Goal: Task Accomplishment & Management: Manage account settings

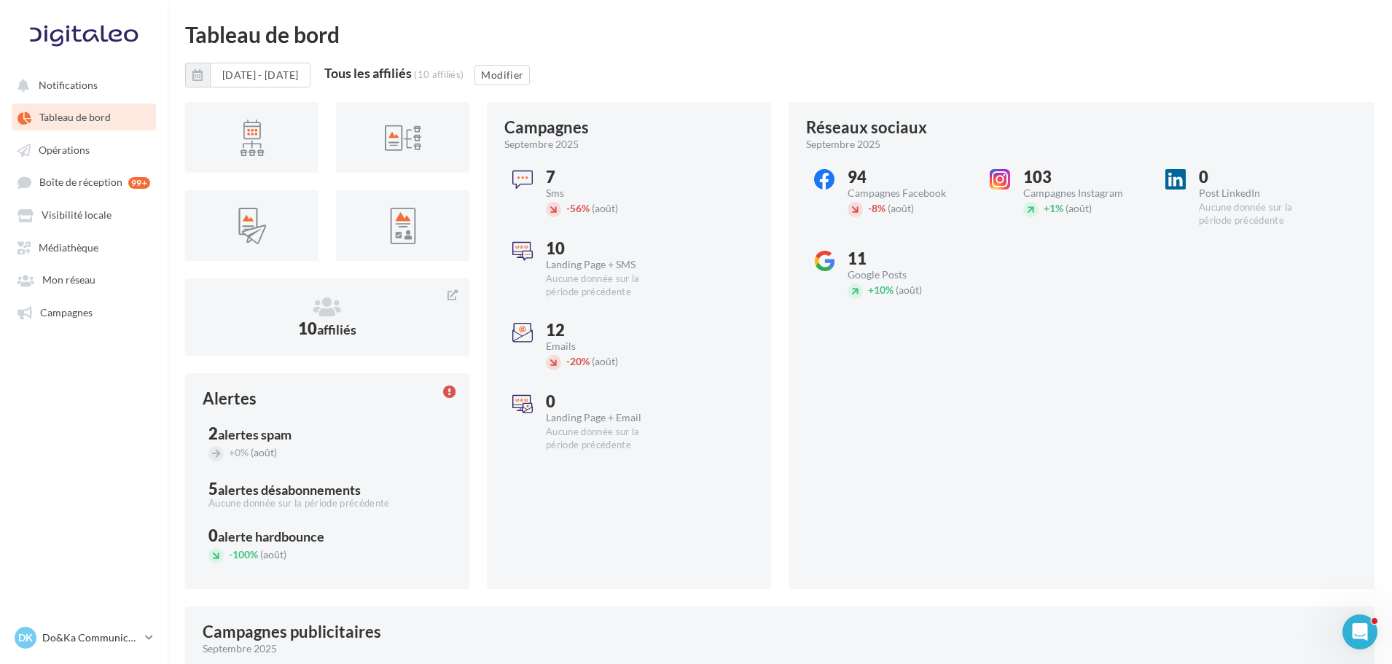
click at [1311, 209] on div "Aucune donnée sur la période précédente" at bounding box center [1260, 214] width 122 height 26
click at [100, 634] on p "Do&Ka Communication" at bounding box center [90, 638] width 97 height 15
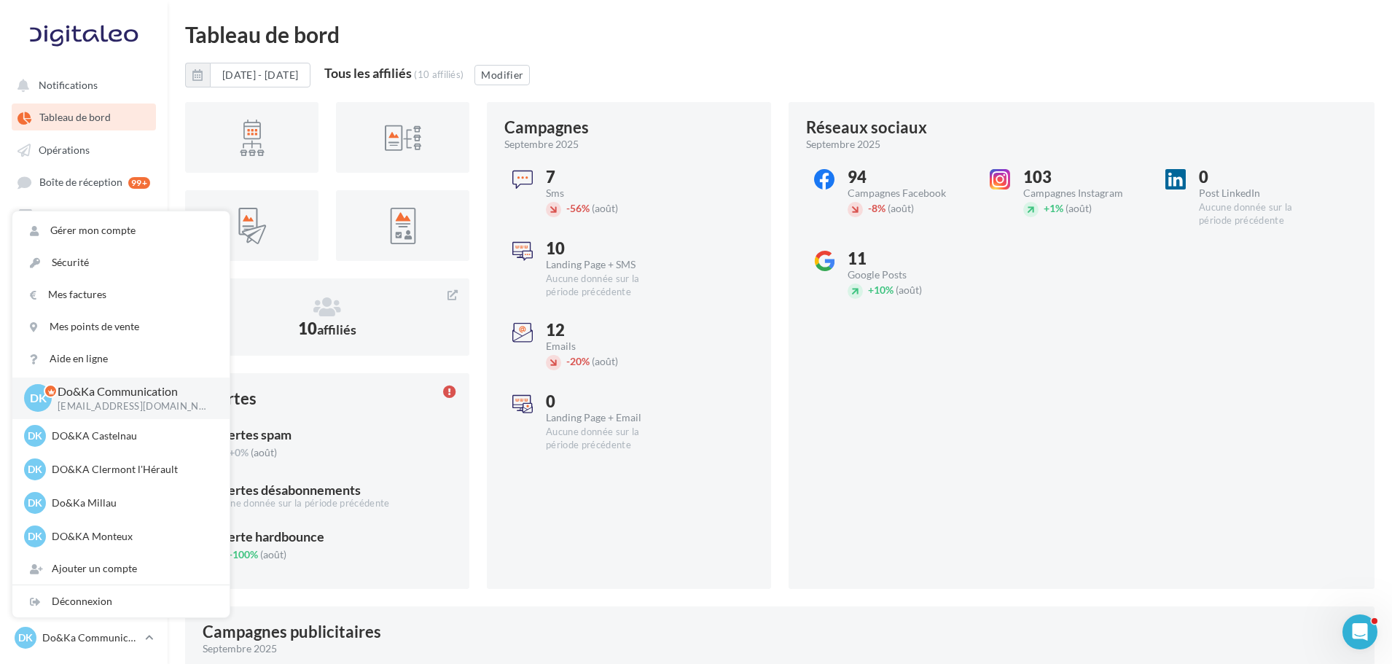
click at [1033, 481] on div "Réseaux sociaux septembre 2025 94 Campagnes Facebook - 8% (août) 103 Campagnes …" at bounding box center [1082, 345] width 586 height 487
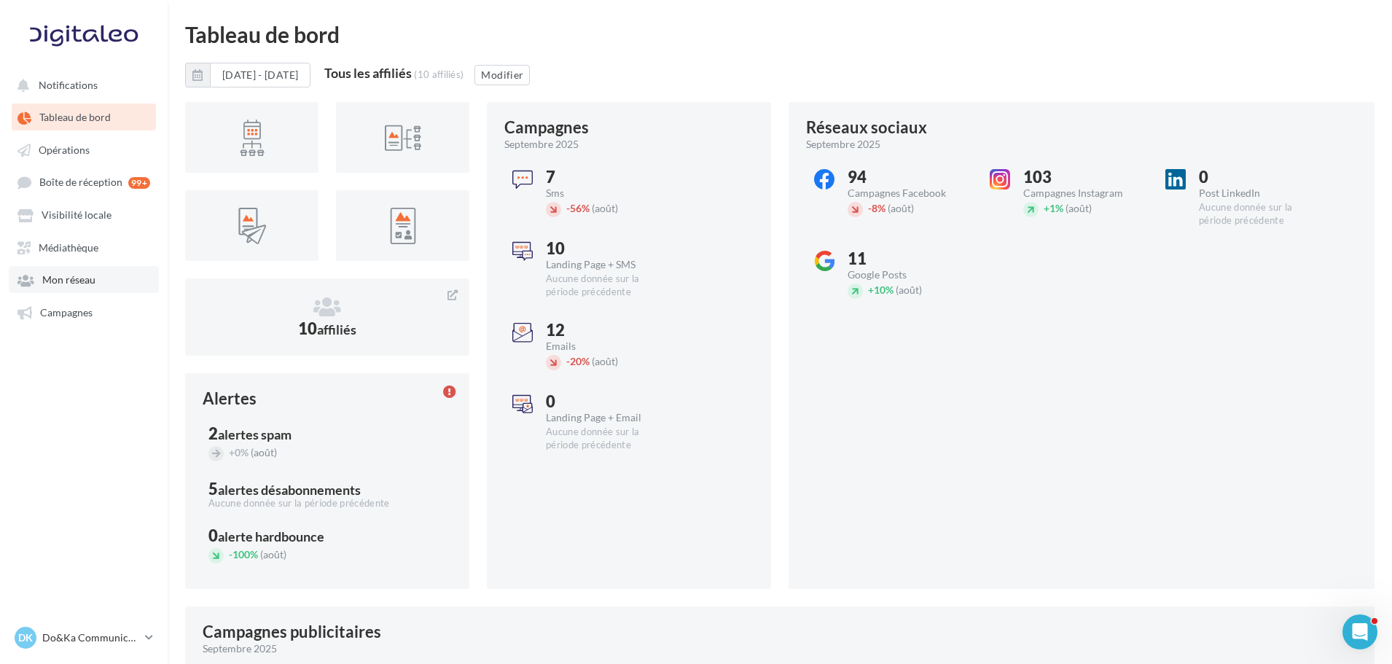
click at [109, 275] on link "Mon réseau" at bounding box center [84, 279] width 150 height 26
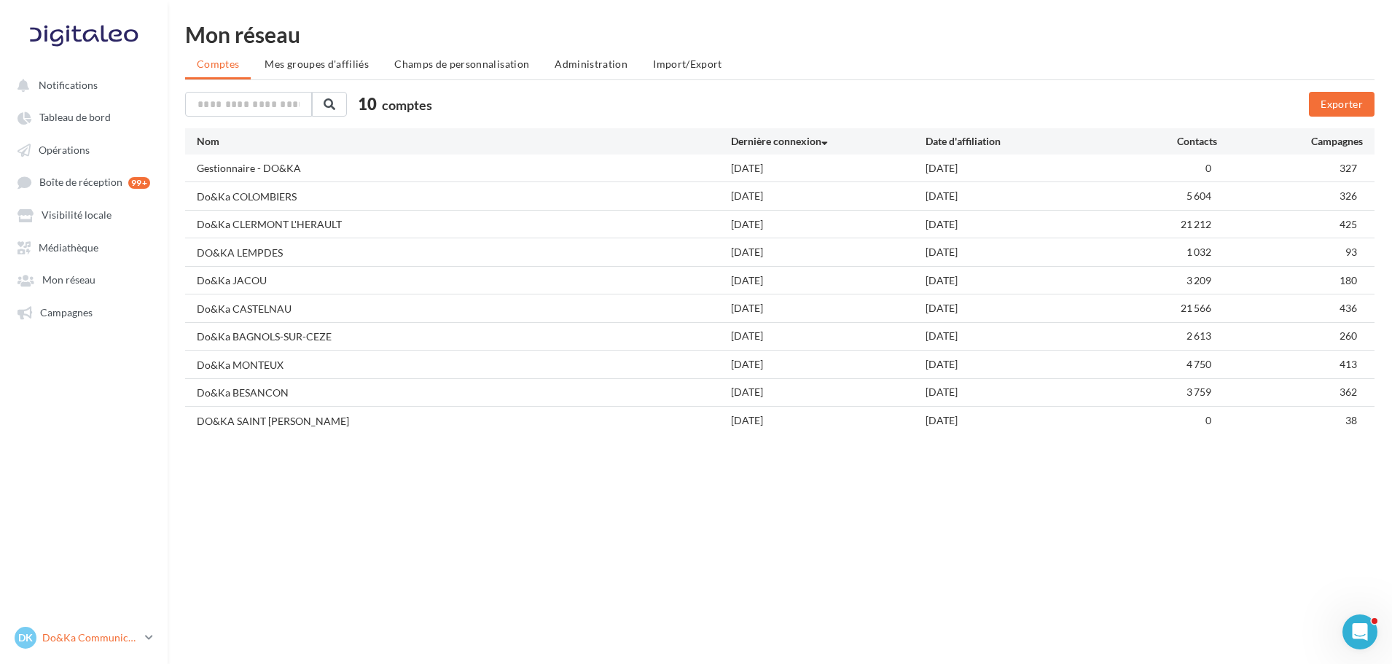
click at [109, 642] on p "Do&Ka Communication" at bounding box center [90, 638] width 97 height 15
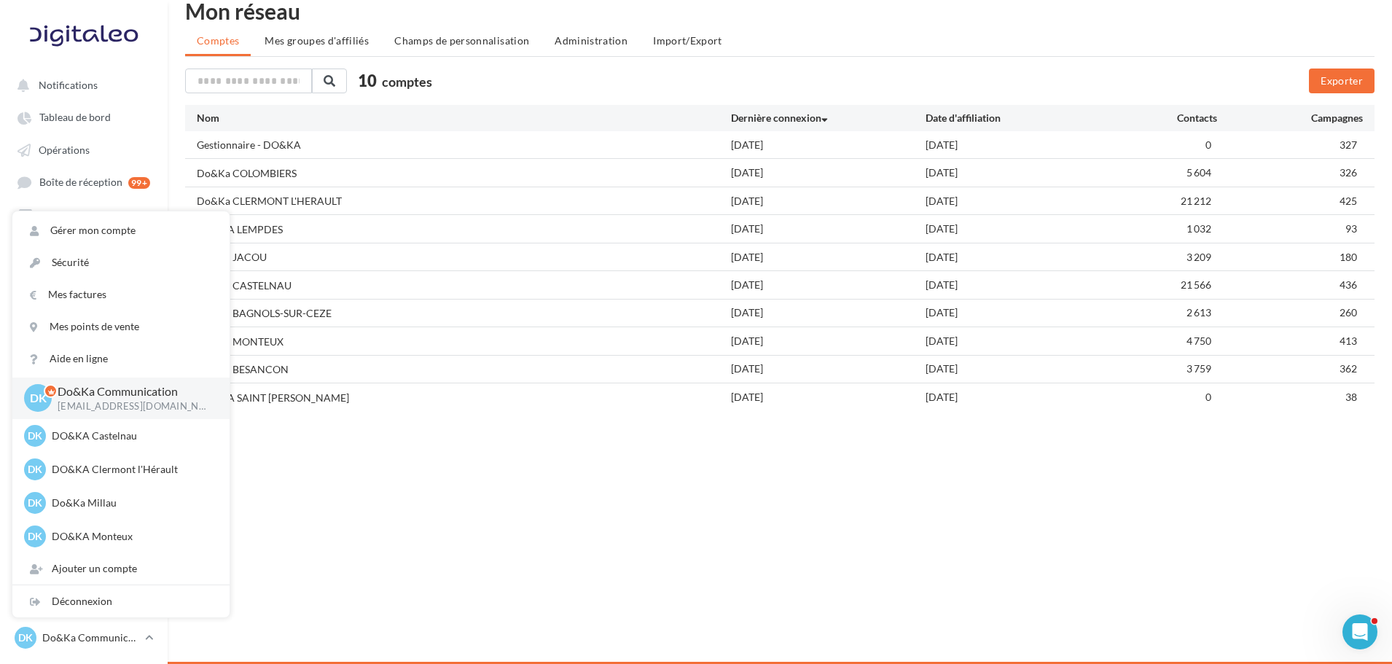
click at [356, 547] on div "Notifications Tableau de bord Opérations" at bounding box center [696, 332] width 1392 height 664
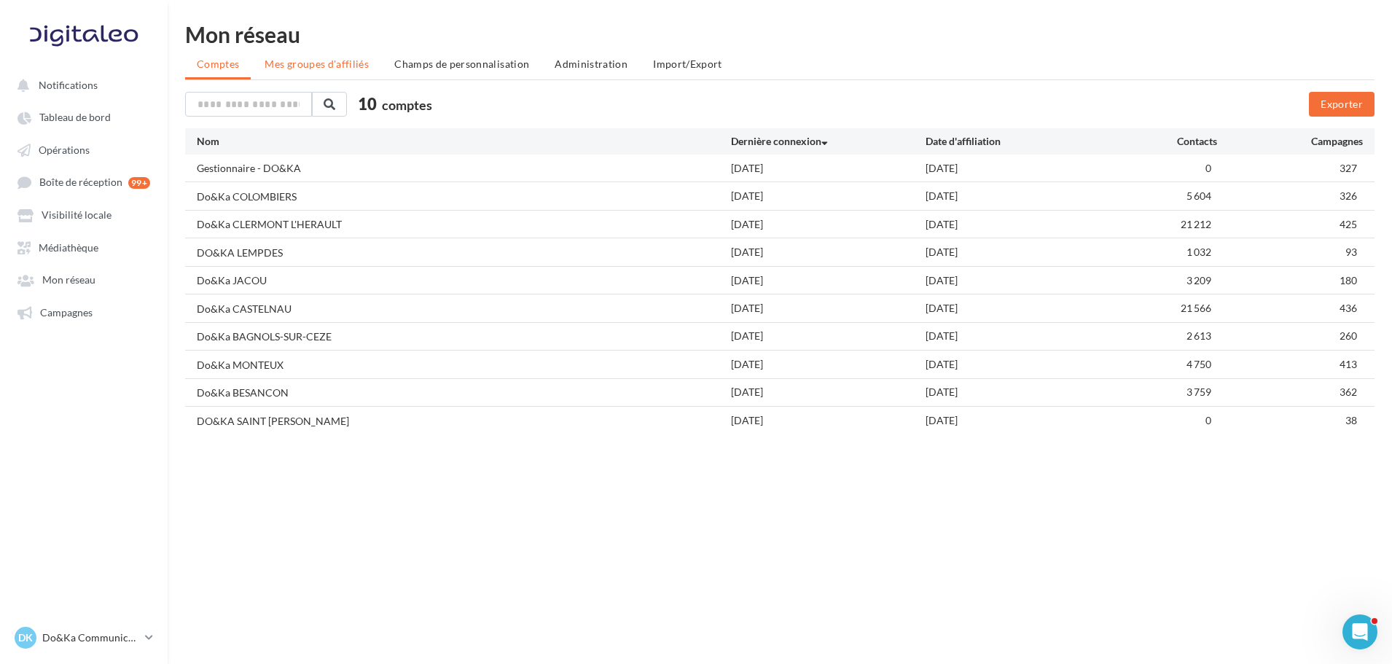
click at [295, 76] on li "Mes groupes d'affiliés" at bounding box center [317, 64] width 128 height 26
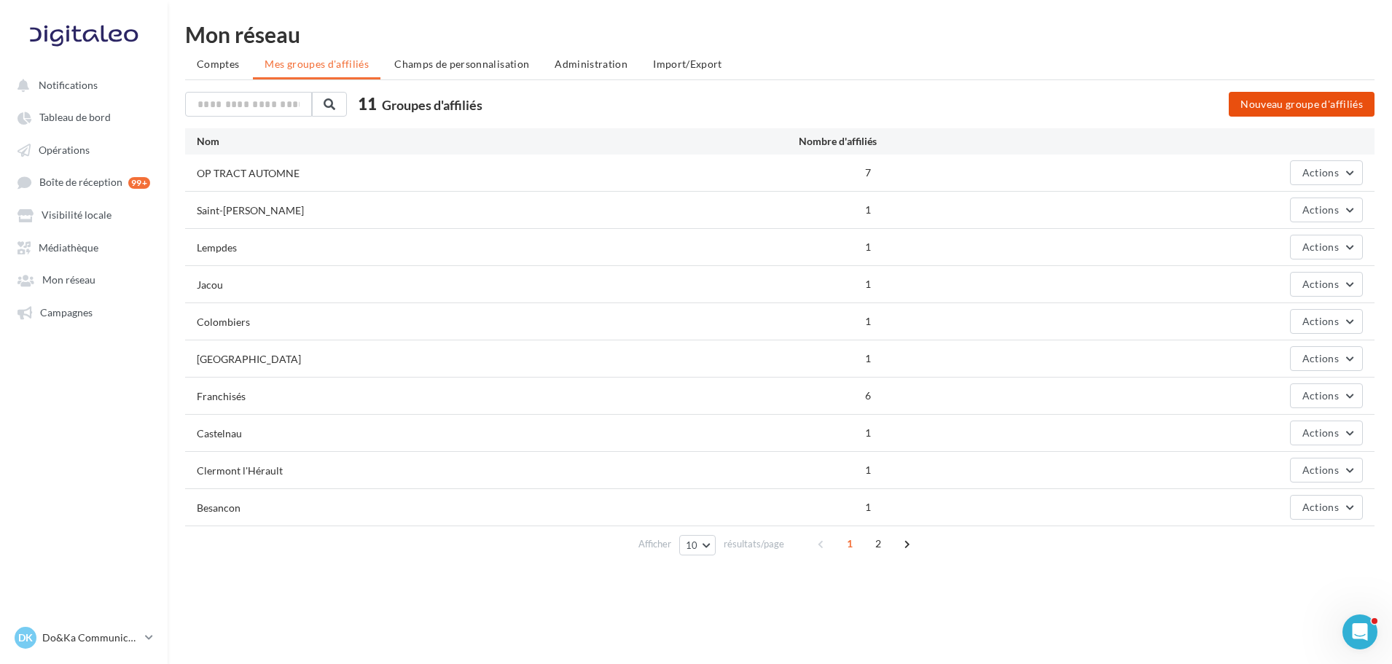
click at [1240, 102] on button "Nouveau groupe d'affiliés" at bounding box center [1302, 104] width 146 height 25
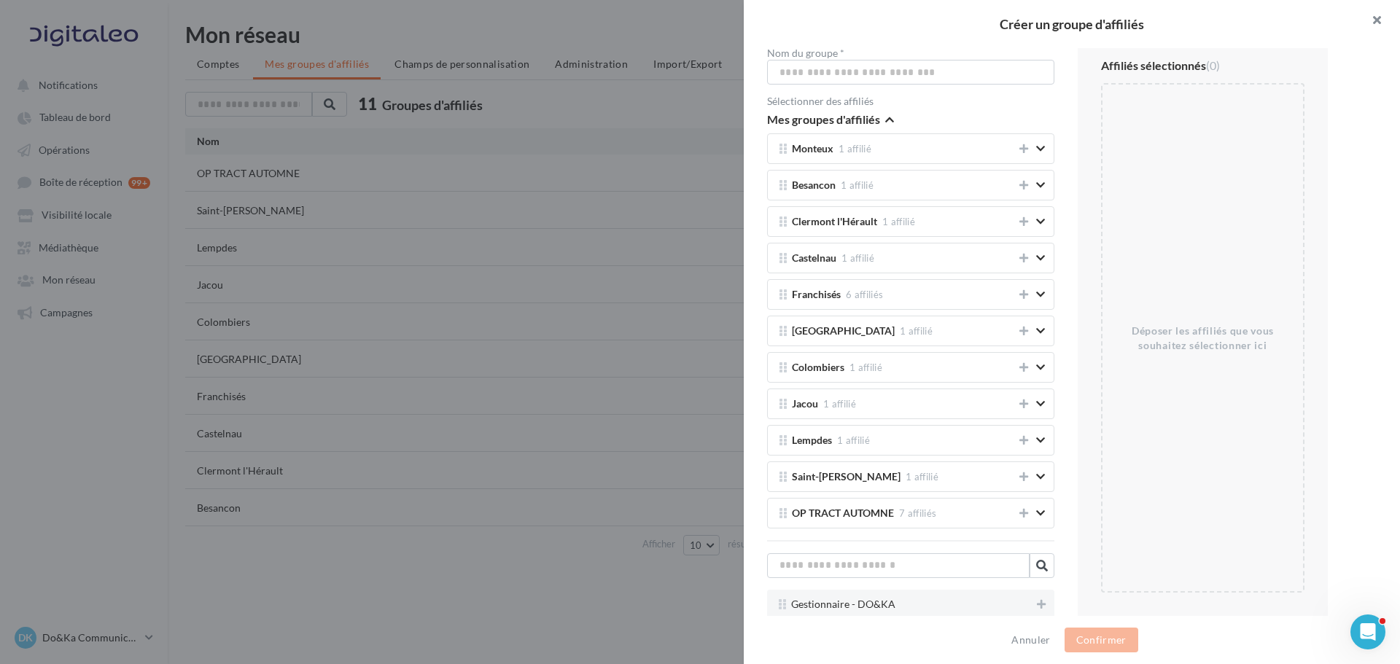
click at [1381, 14] on button "button" at bounding box center [1370, 22] width 58 height 44
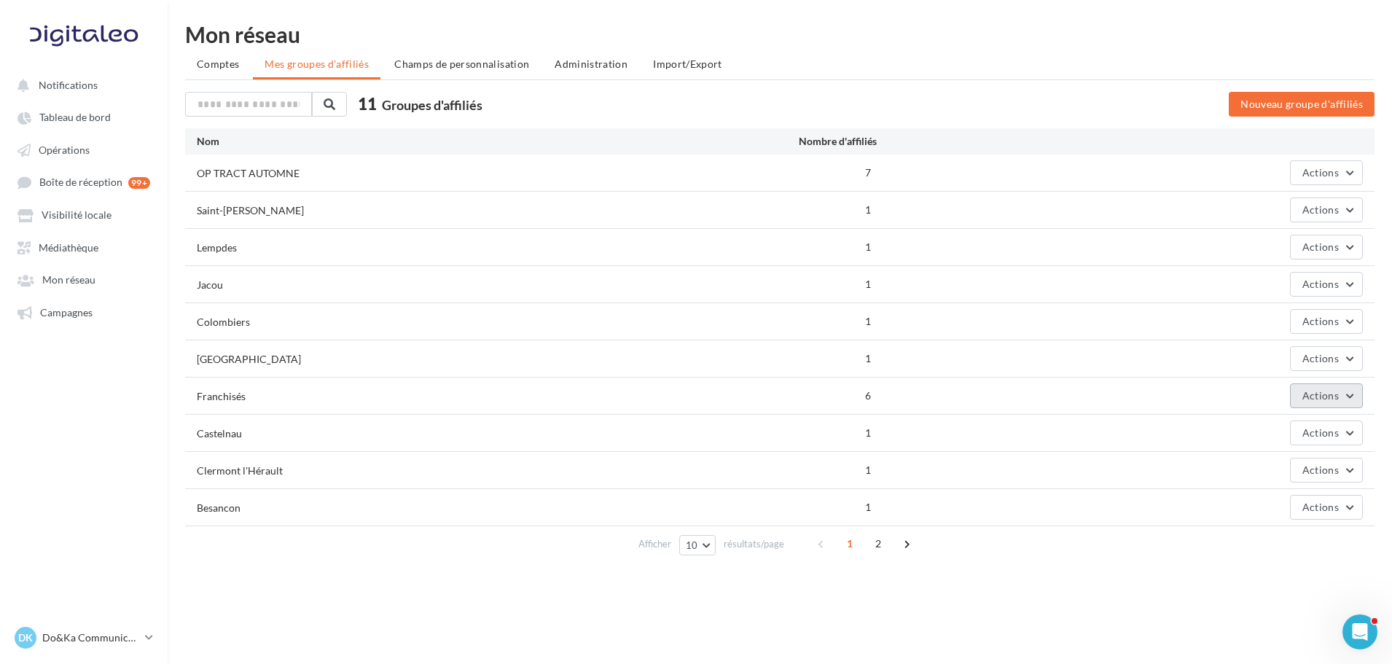
click at [1325, 390] on span "Actions" at bounding box center [1321, 395] width 36 height 12
click at [1289, 424] on button "Editer" at bounding box center [1290, 430] width 146 height 38
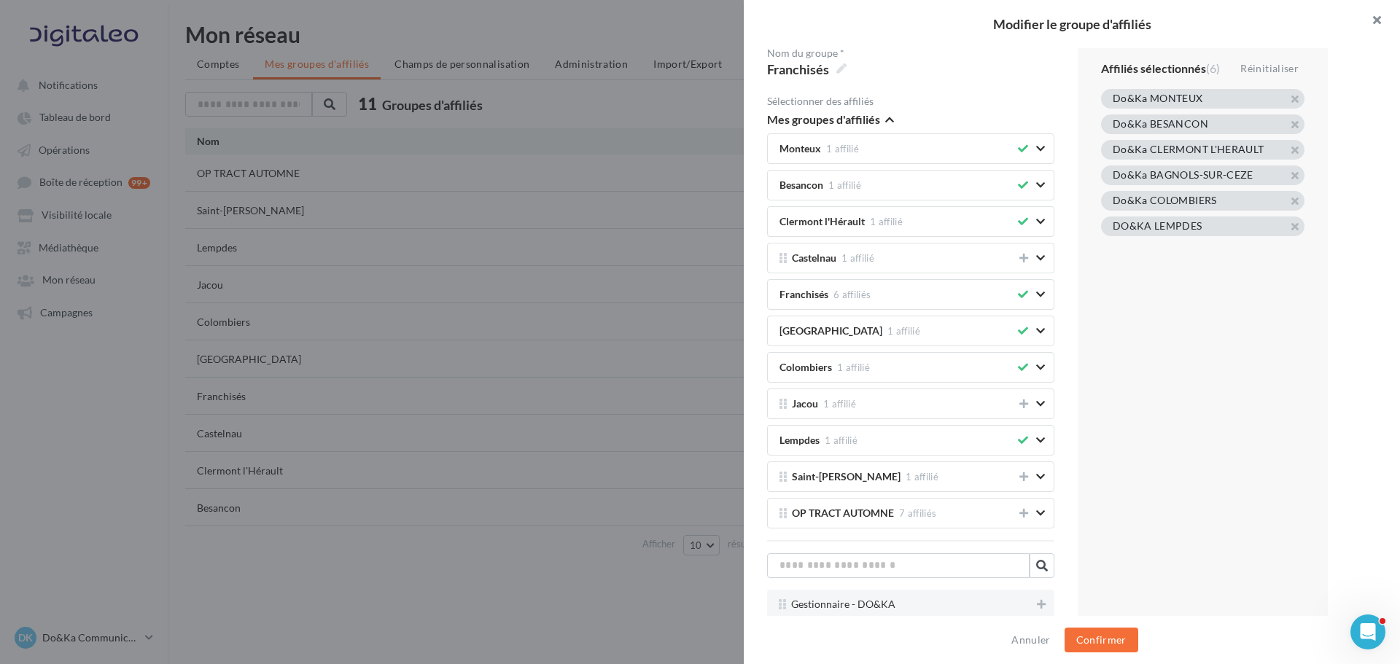
click at [1366, 14] on button "button" at bounding box center [1370, 22] width 58 height 44
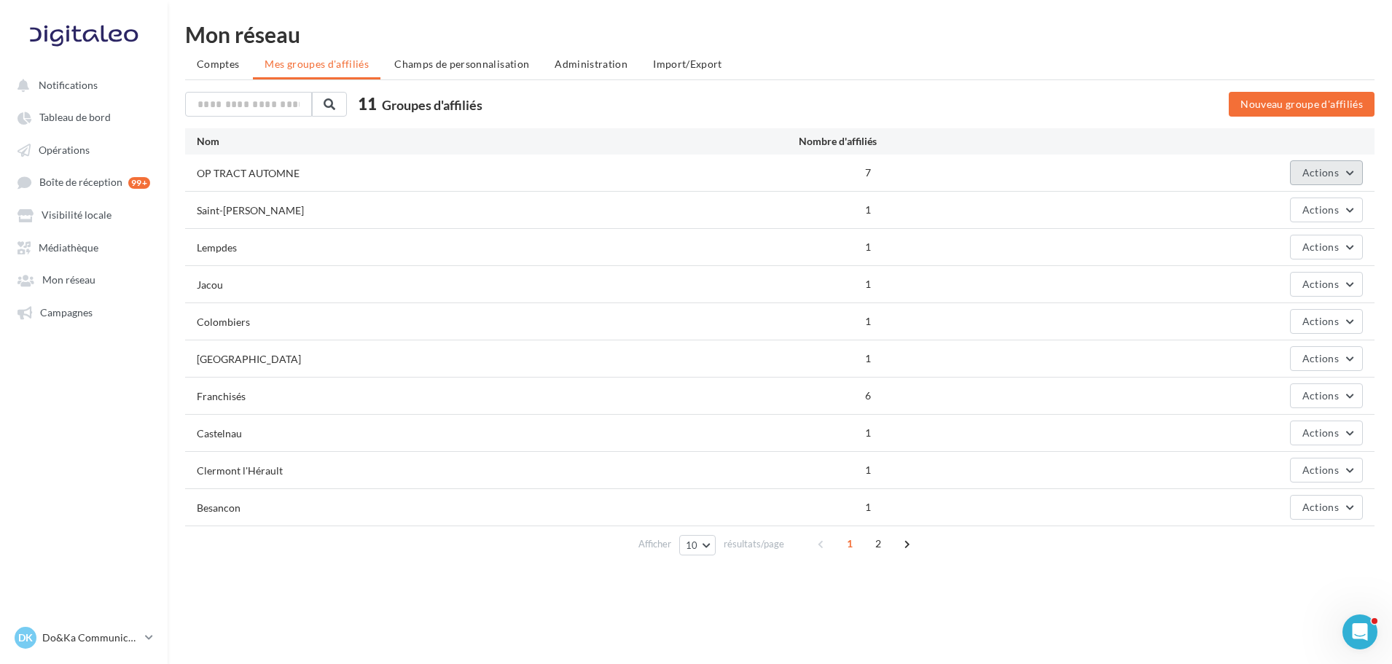
click at [1346, 169] on button "Actions" at bounding box center [1326, 172] width 73 height 25
click at [1330, 207] on button "Editer" at bounding box center [1290, 207] width 146 height 38
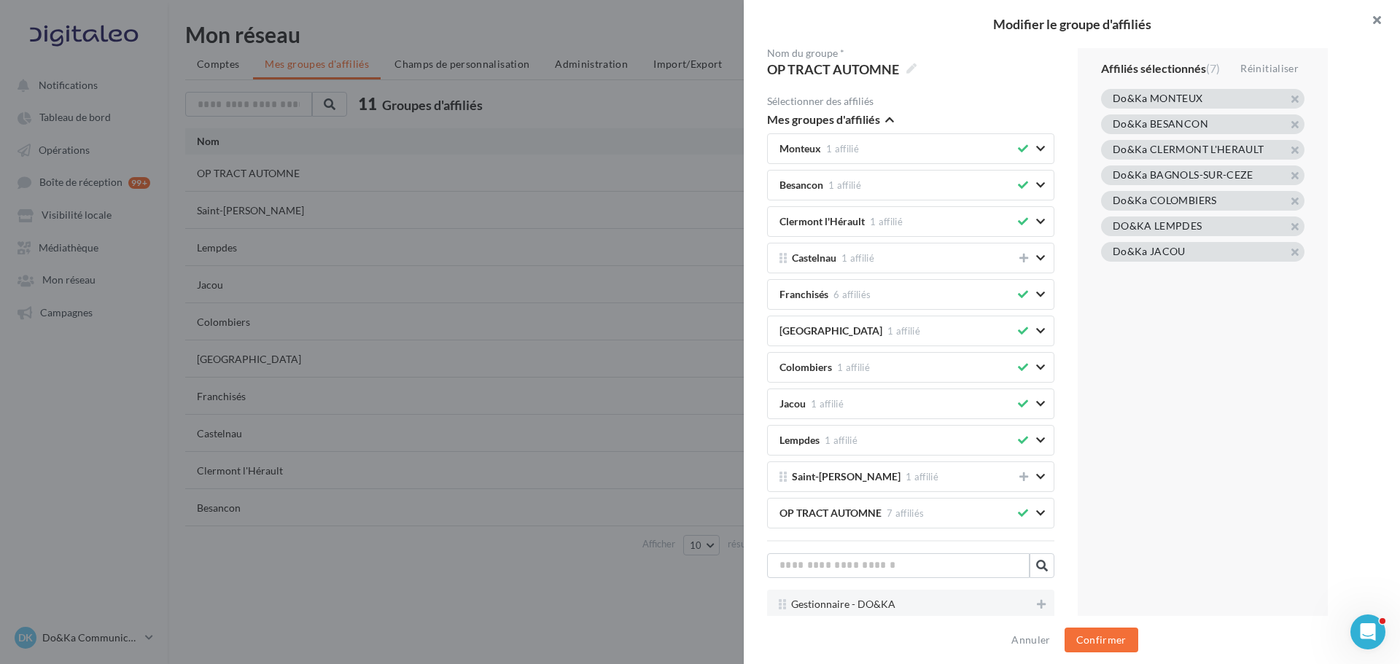
click at [1368, 20] on button "button" at bounding box center [1370, 22] width 58 height 44
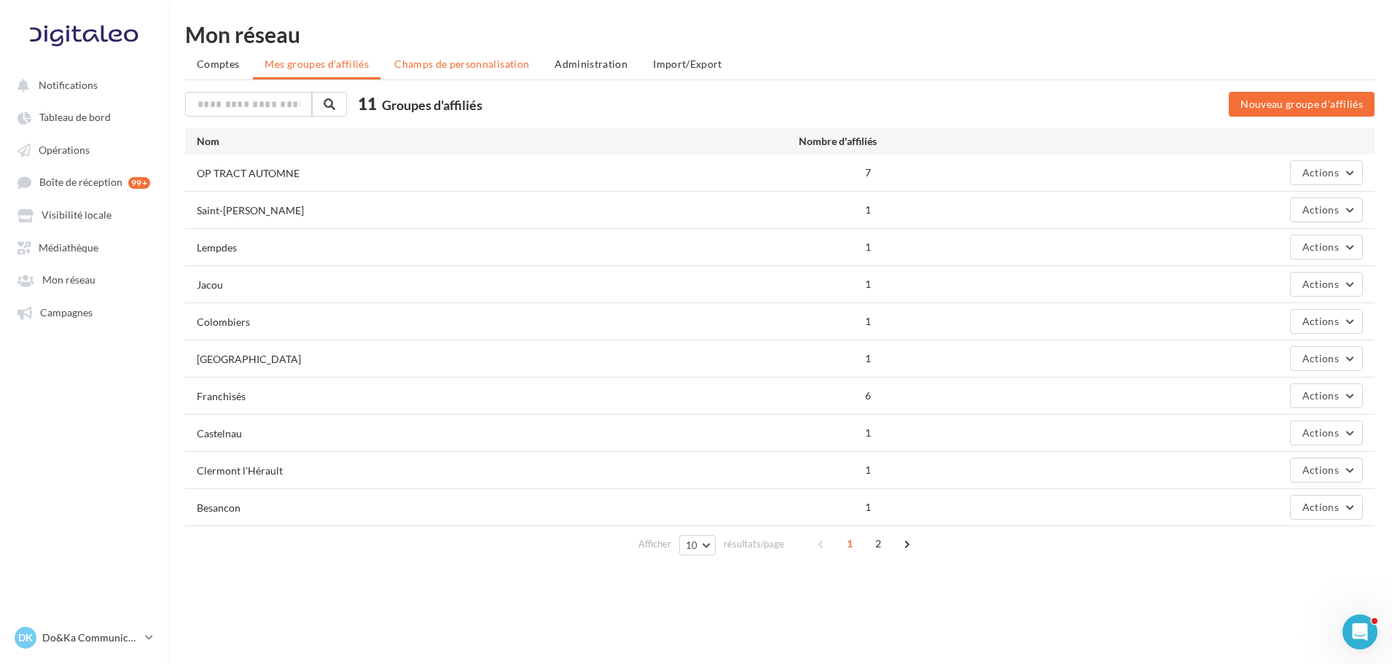
click at [477, 66] on span "Champs de personnalisation" at bounding box center [461, 64] width 135 height 12
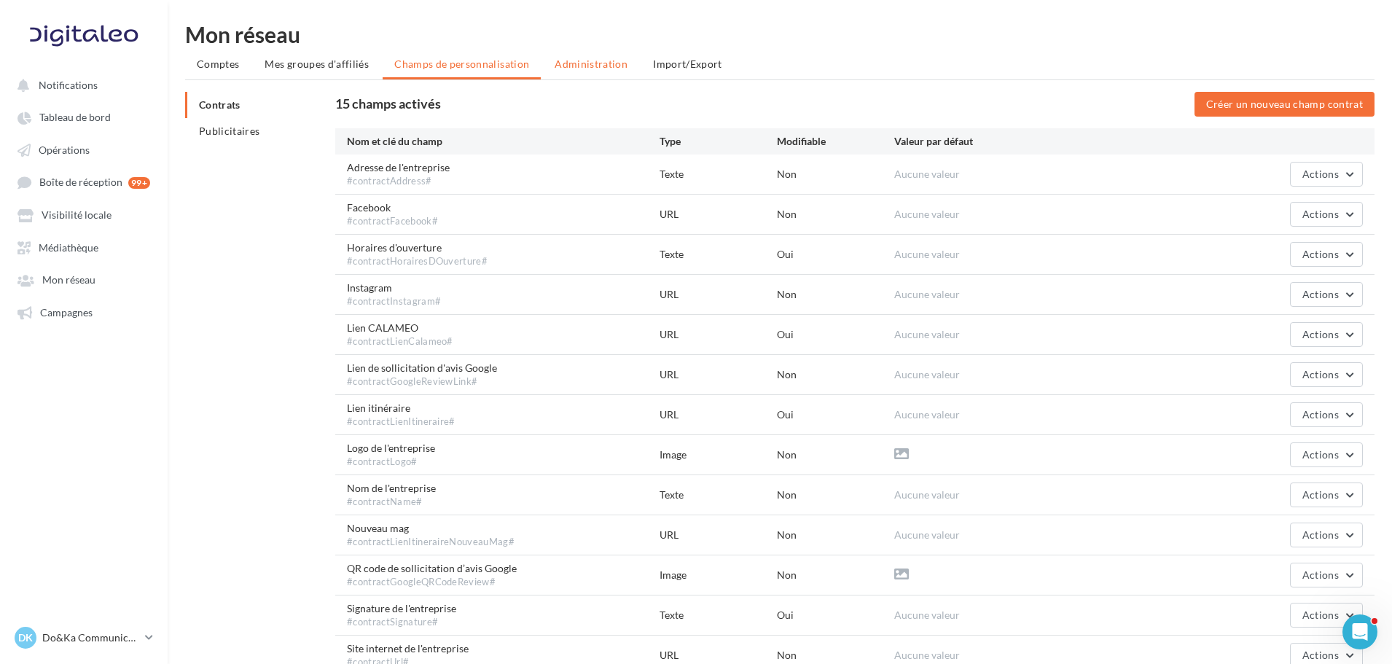
click at [599, 59] on span "Administration" at bounding box center [591, 64] width 73 height 12
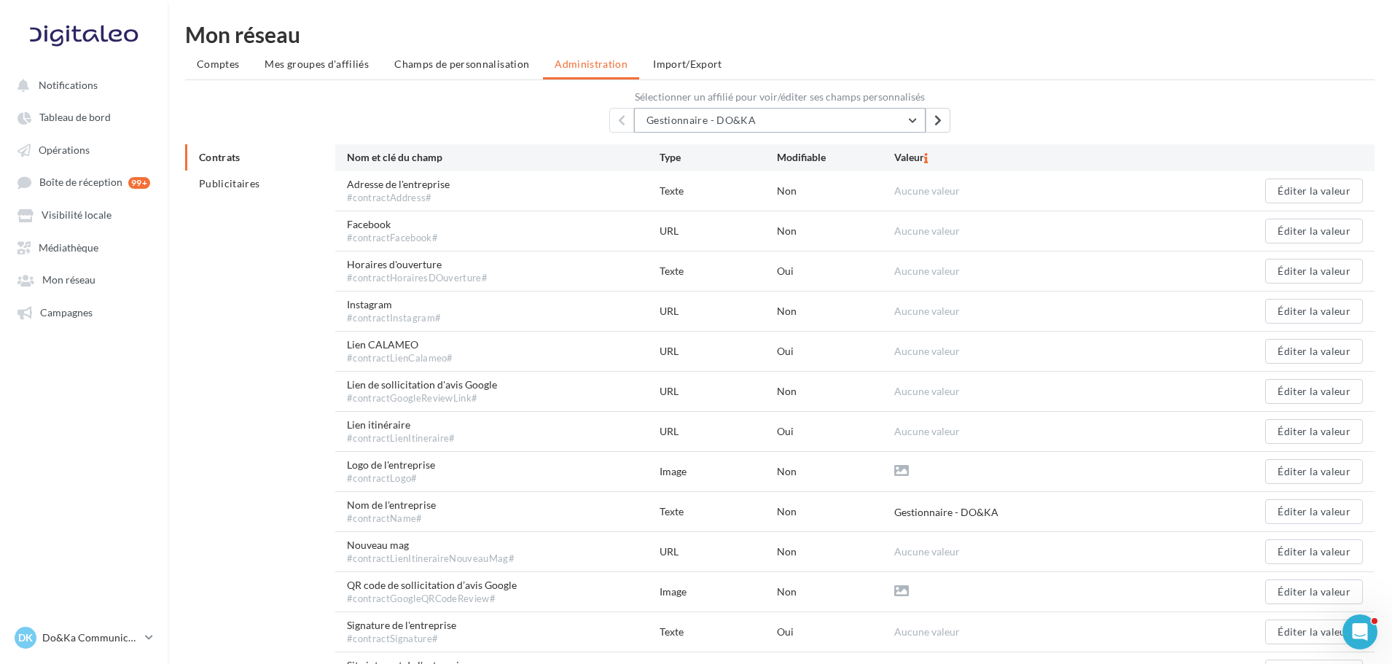
click at [771, 128] on button "Gestionnaire - DO&KA" at bounding box center [780, 120] width 292 height 25
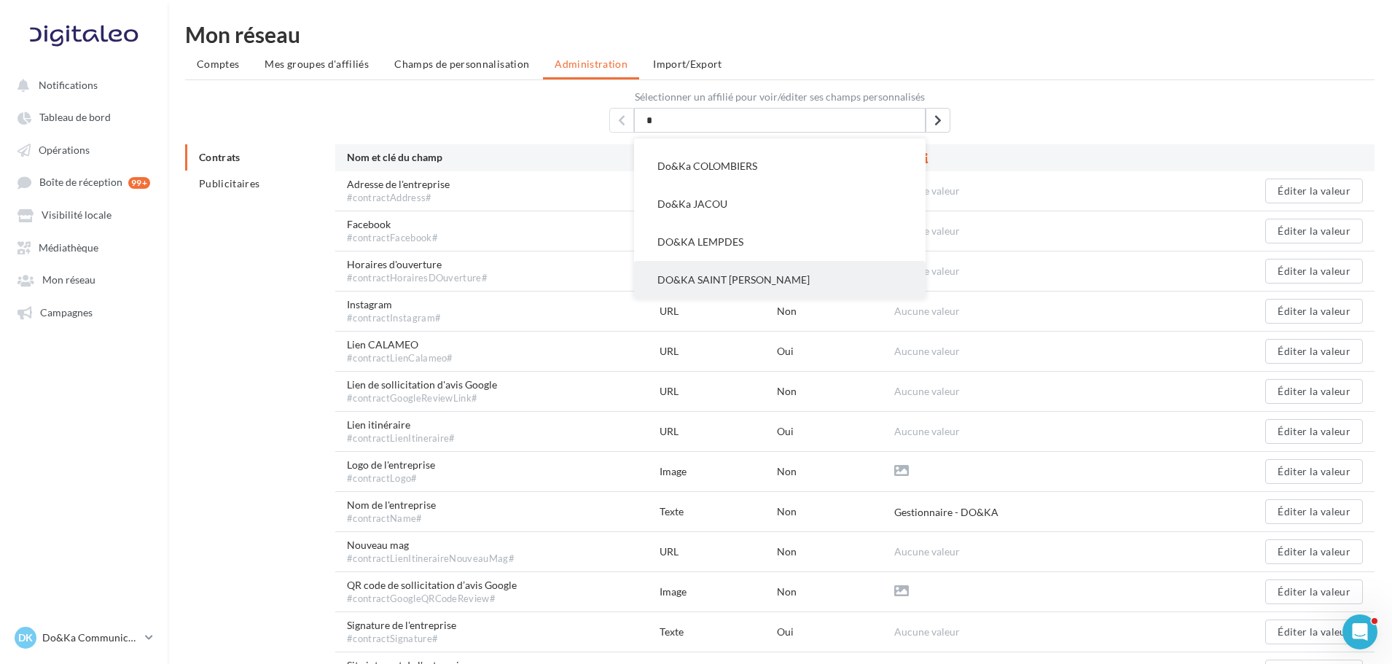
click at [793, 278] on button "DO&KA SAINT [PERSON_NAME]" at bounding box center [780, 280] width 292 height 38
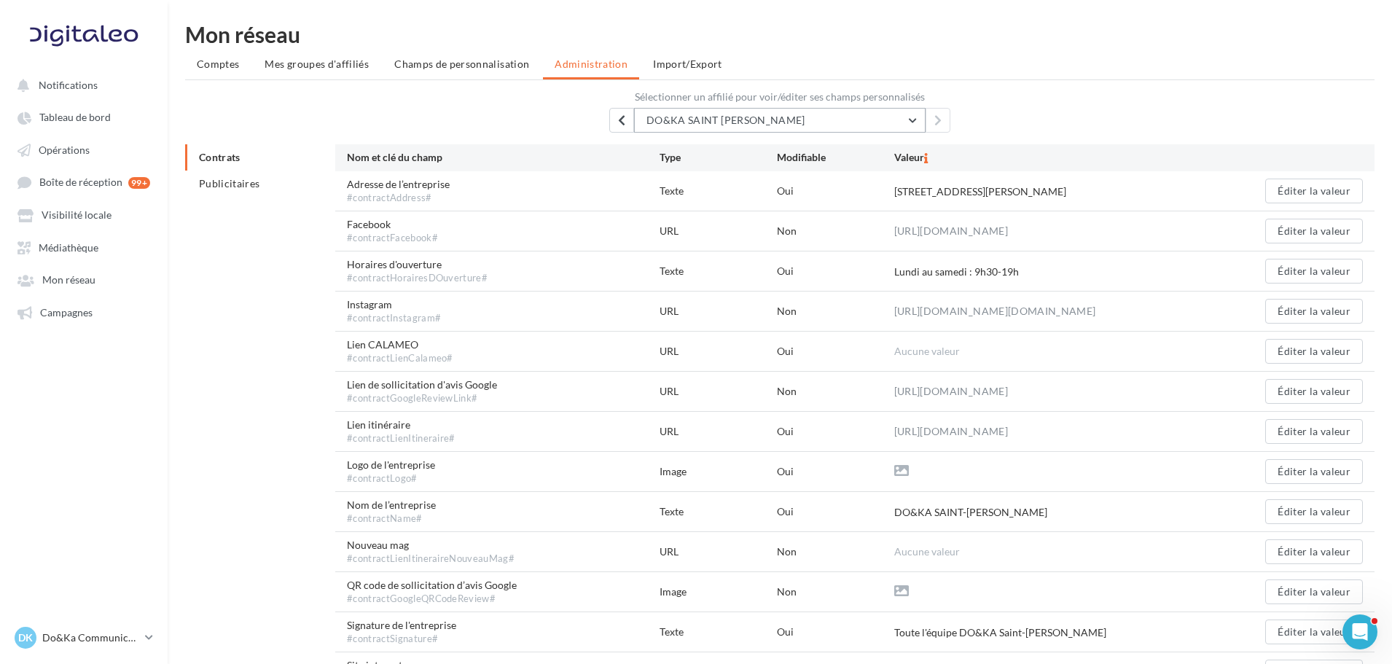
click at [836, 128] on button "DO&KA SAINT [PERSON_NAME]" at bounding box center [780, 120] width 292 height 25
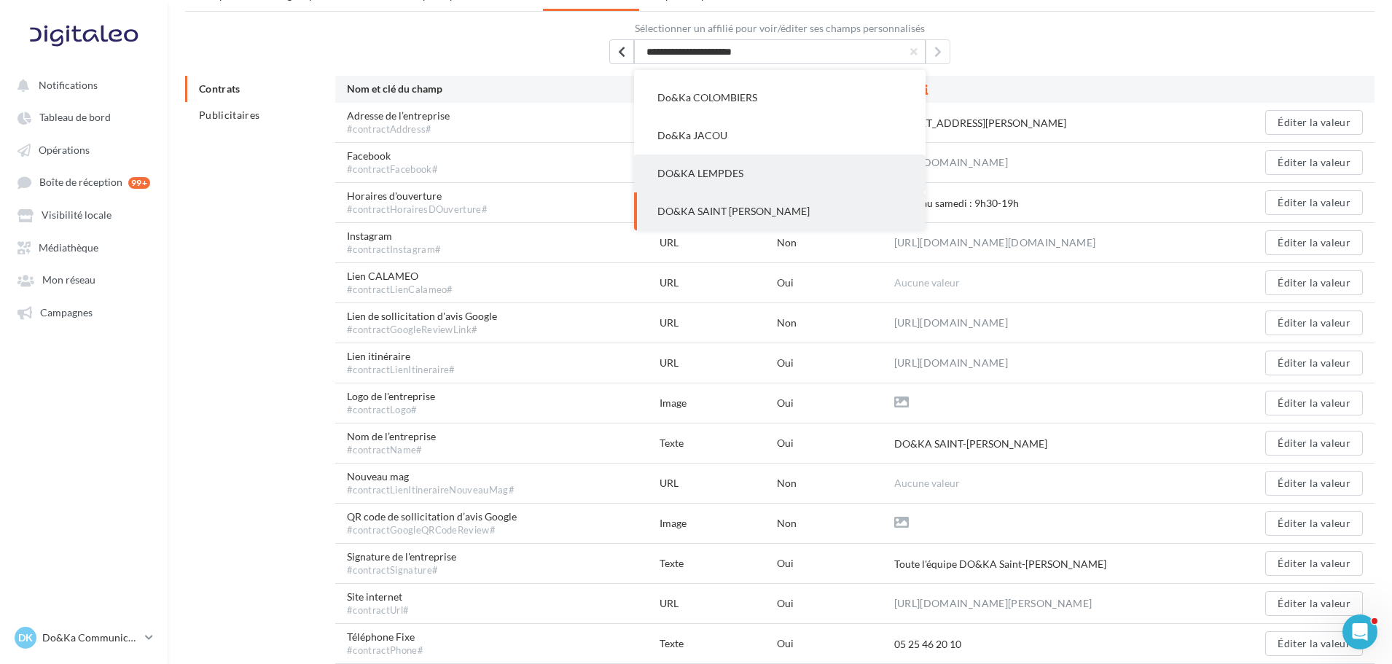
scroll to position [73, 0]
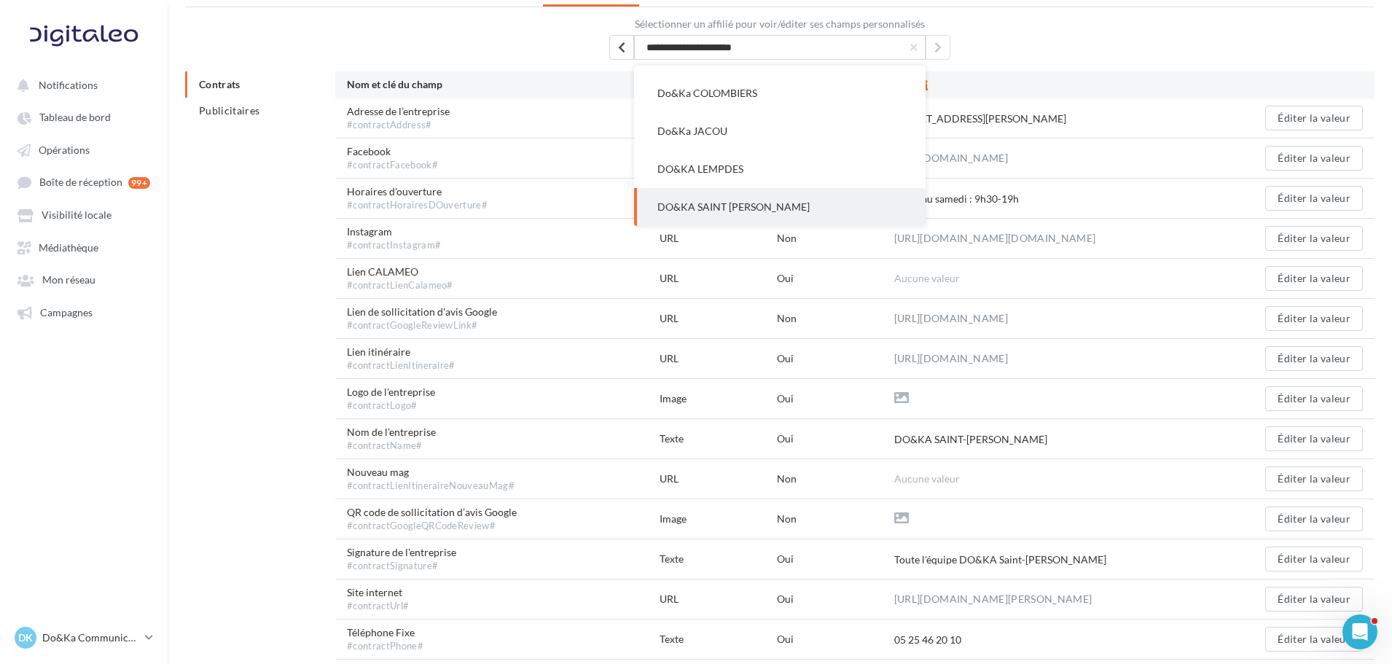
click at [1079, 24] on label "Sélectionner un affilié pour voir/éditer ses champs personnalisés" at bounding box center [780, 24] width 1190 height 10
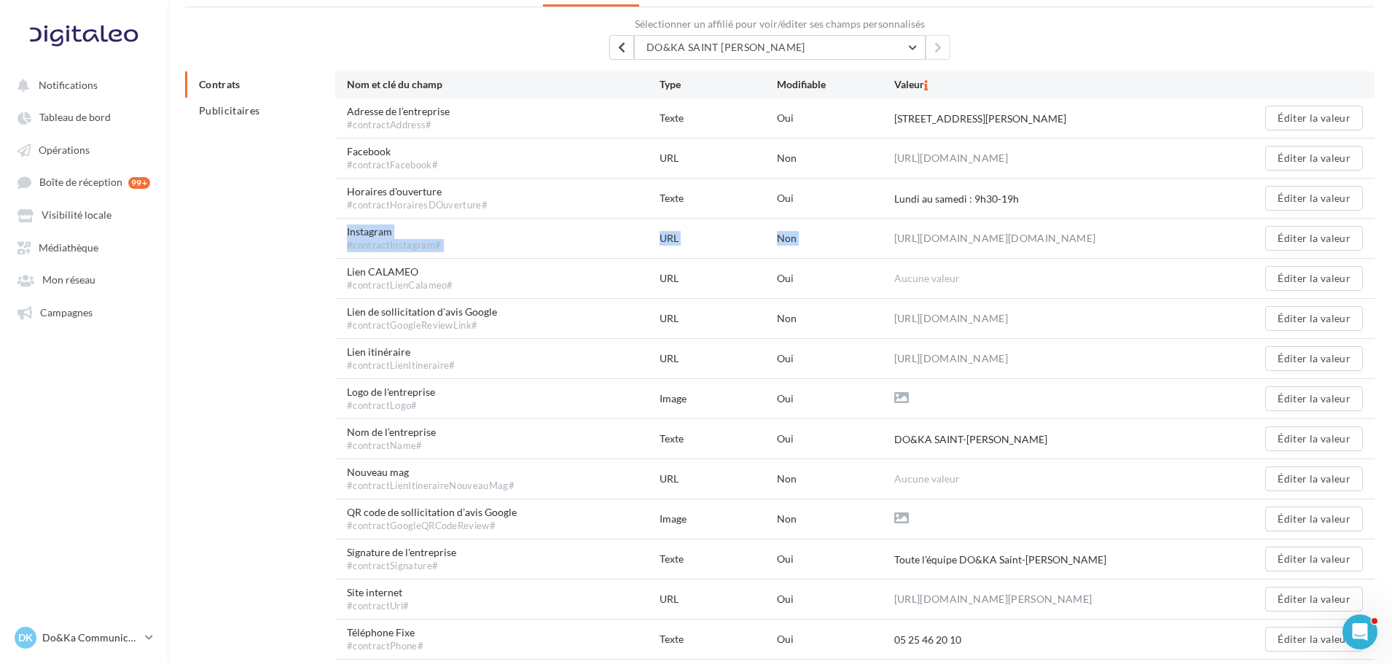
drag, startPoint x: 899, startPoint y: 209, endPoint x: 973, endPoint y: 222, distance: 75.4
click at [973, 222] on div "Adresse de l’entreprise #contractAddress# Texte Oui 12 Avenue de Jalday 64500 S…" at bounding box center [855, 398] width 1040 height 601
click at [1075, 211] on div "Horaires d'ouverture #contractHorairesDOuverture# Texte Oui Lundi au samedi : 9…" at bounding box center [855, 198] width 1040 height 39
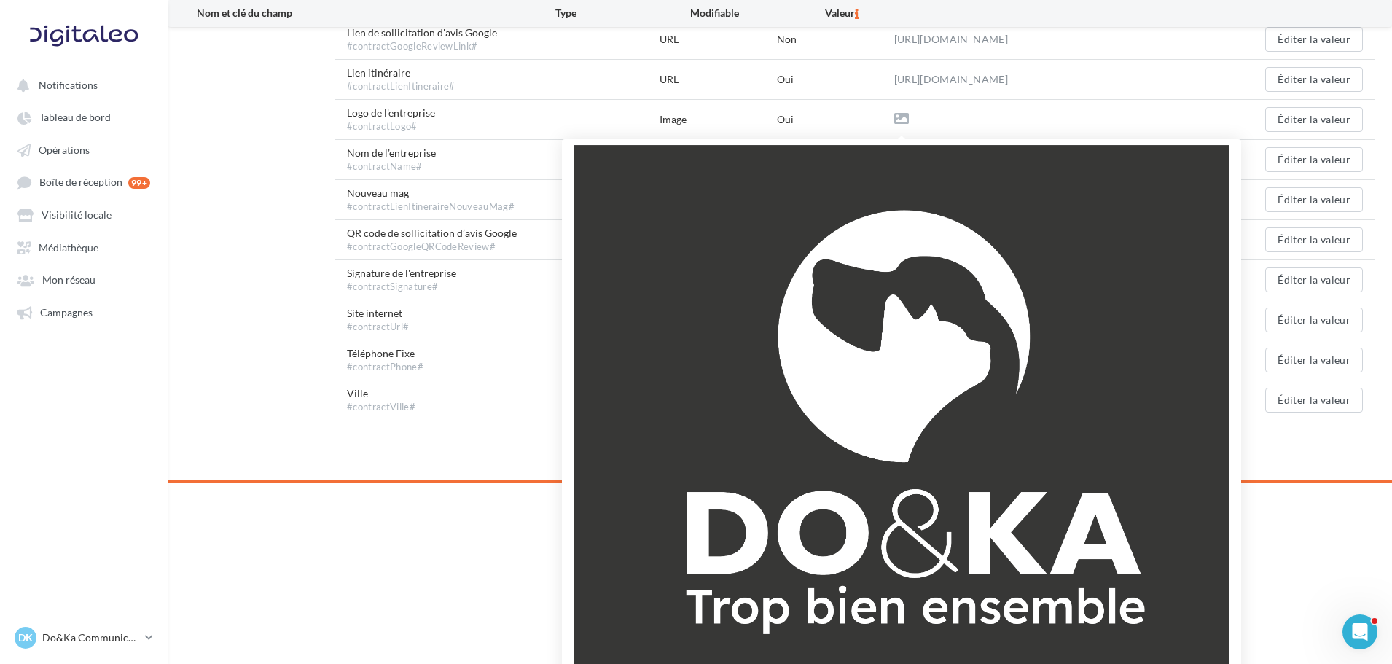
scroll to position [146, 0]
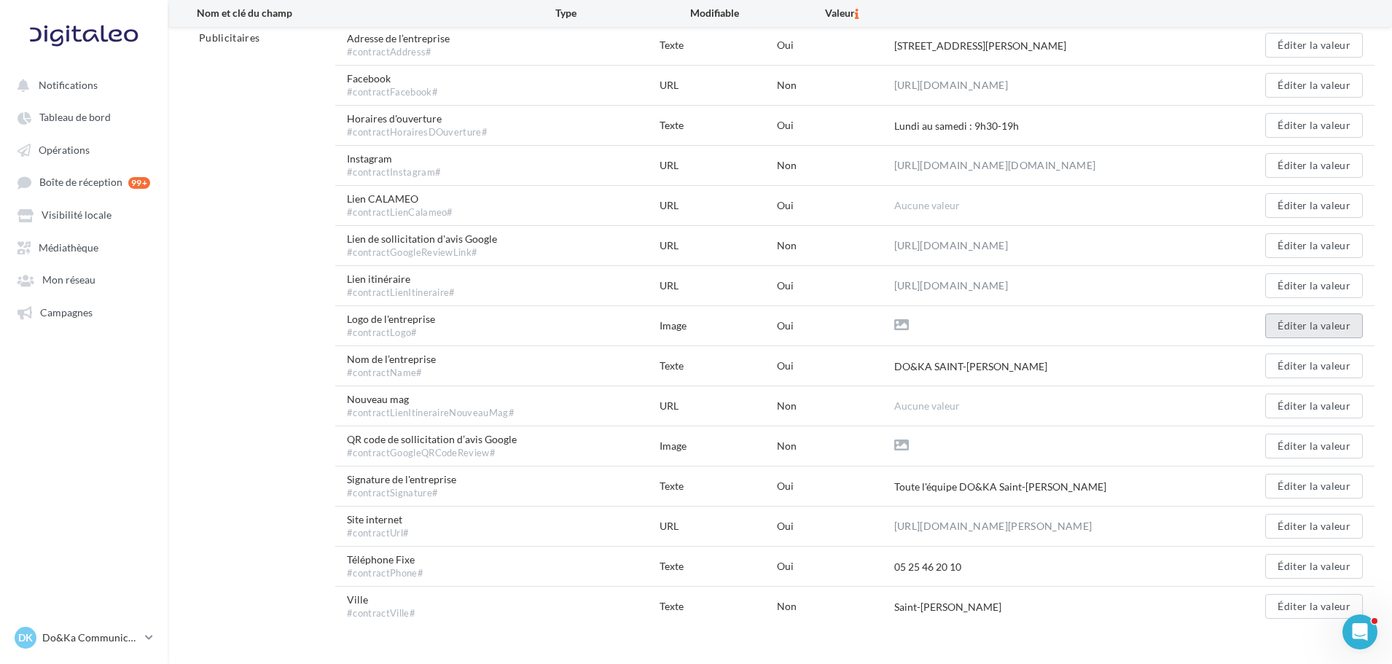
click at [1274, 323] on button "Éditer la valeur" at bounding box center [1315, 325] width 98 height 25
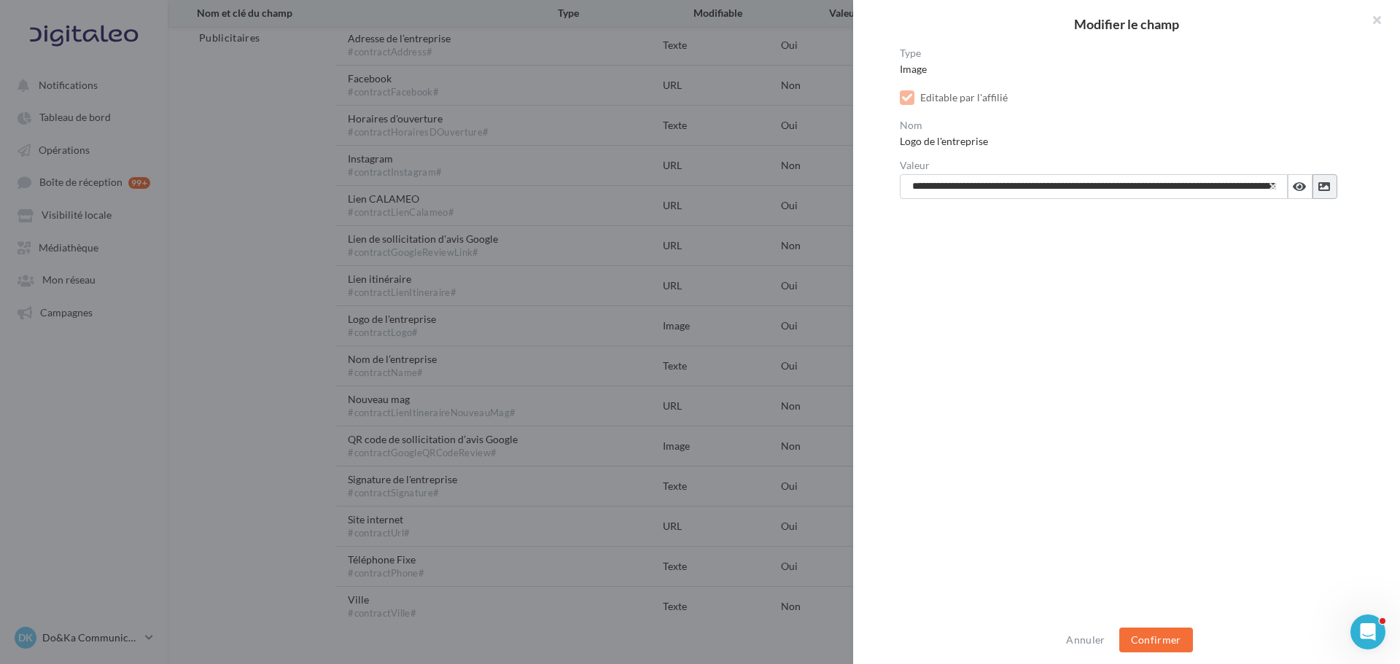
click at [1324, 182] on icon at bounding box center [1324, 187] width 12 height 12
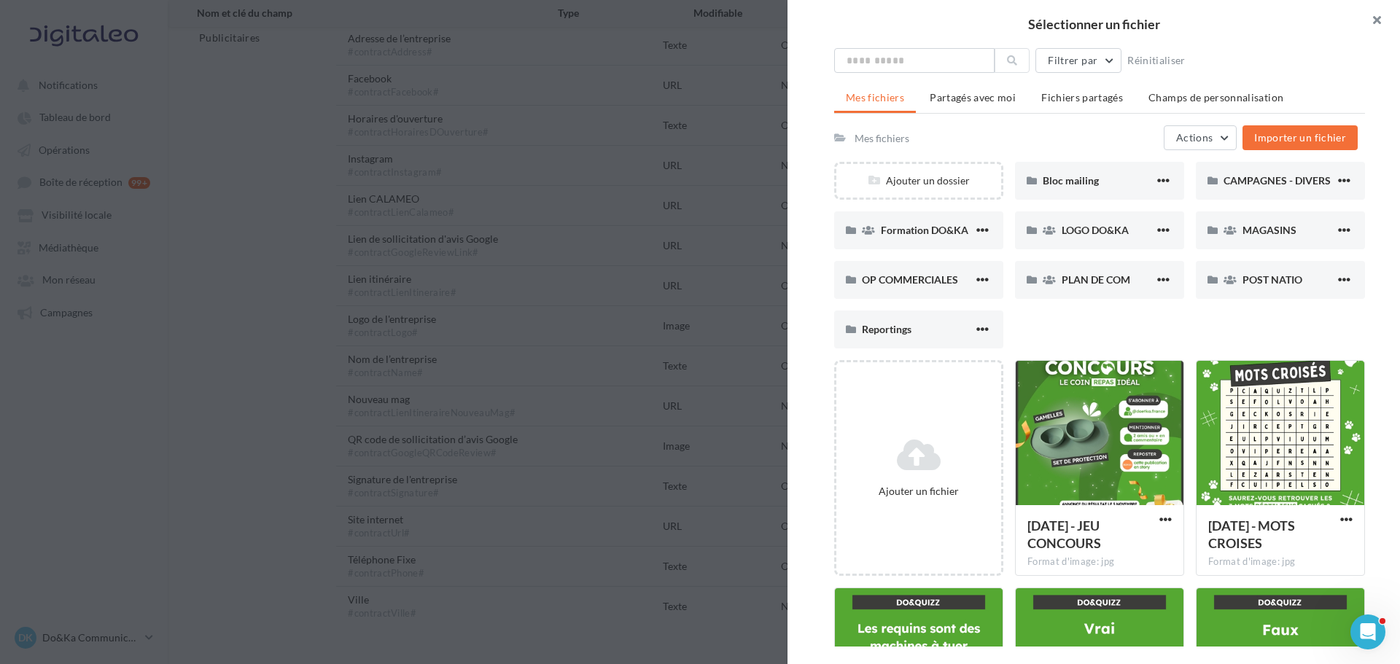
click at [1361, 31] on button "button" at bounding box center [1370, 22] width 58 height 44
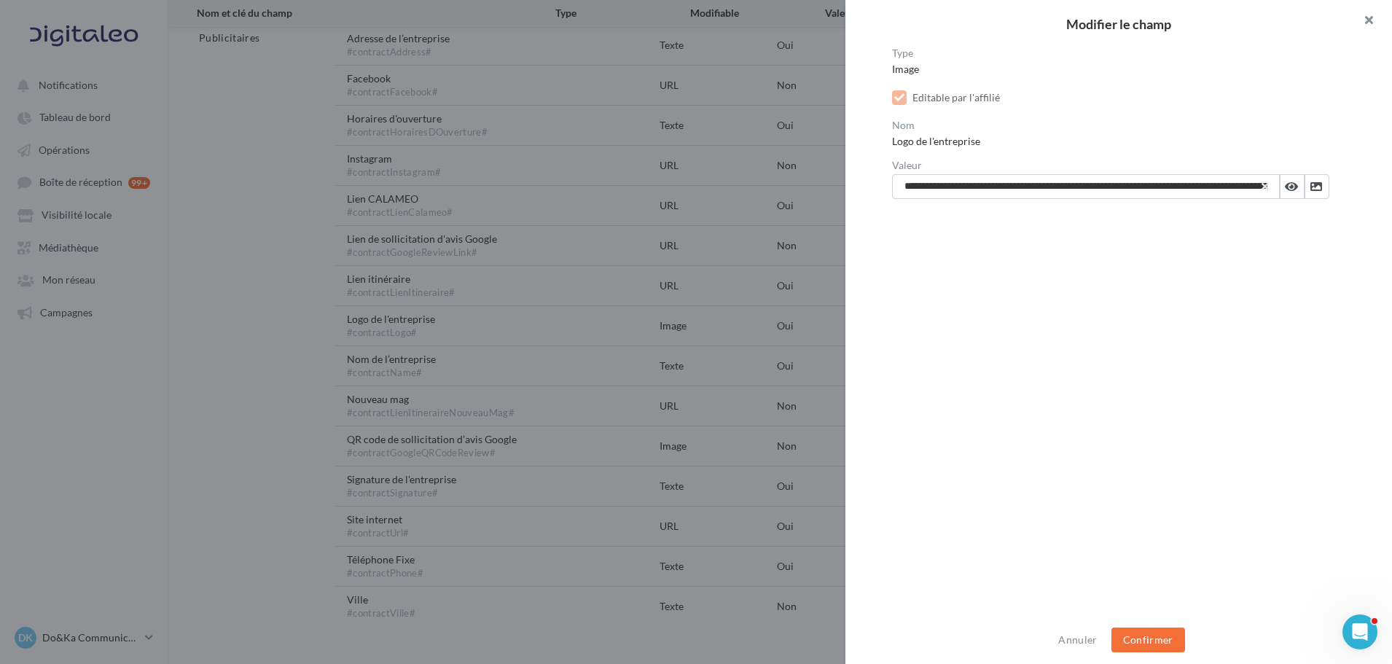
click at [1366, 26] on button "button" at bounding box center [1363, 22] width 58 height 44
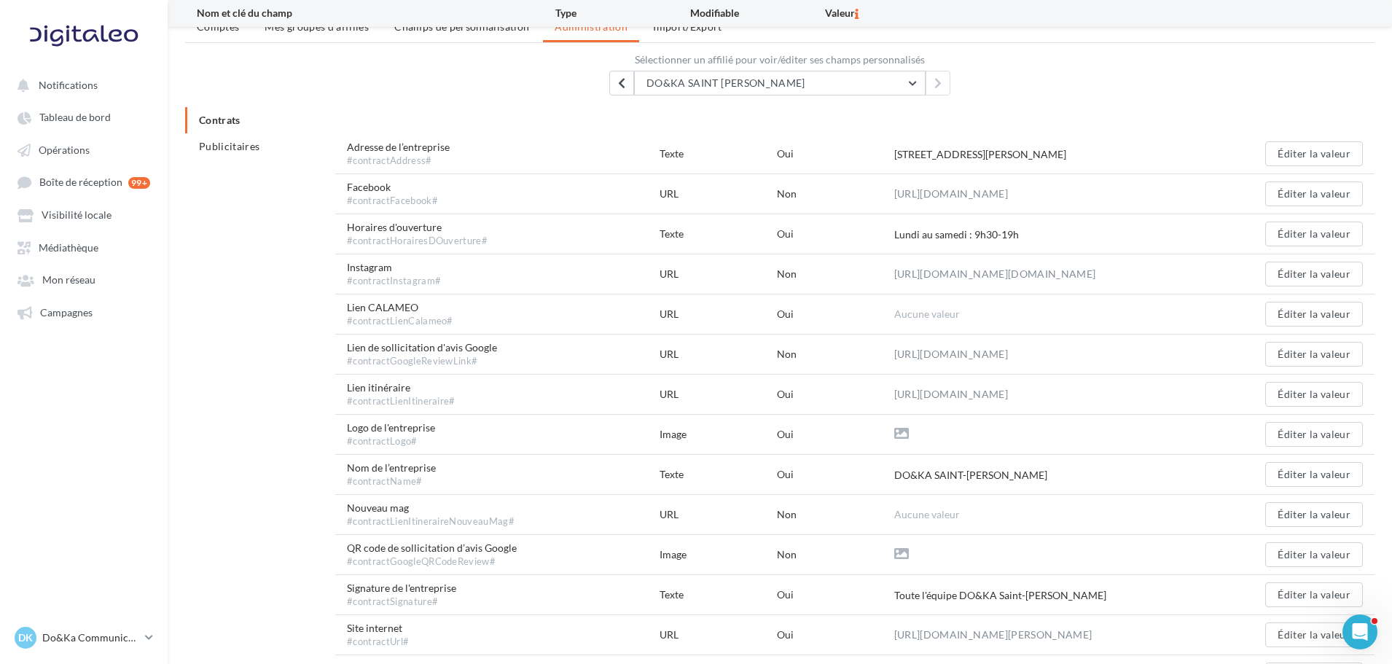
scroll to position [0, 0]
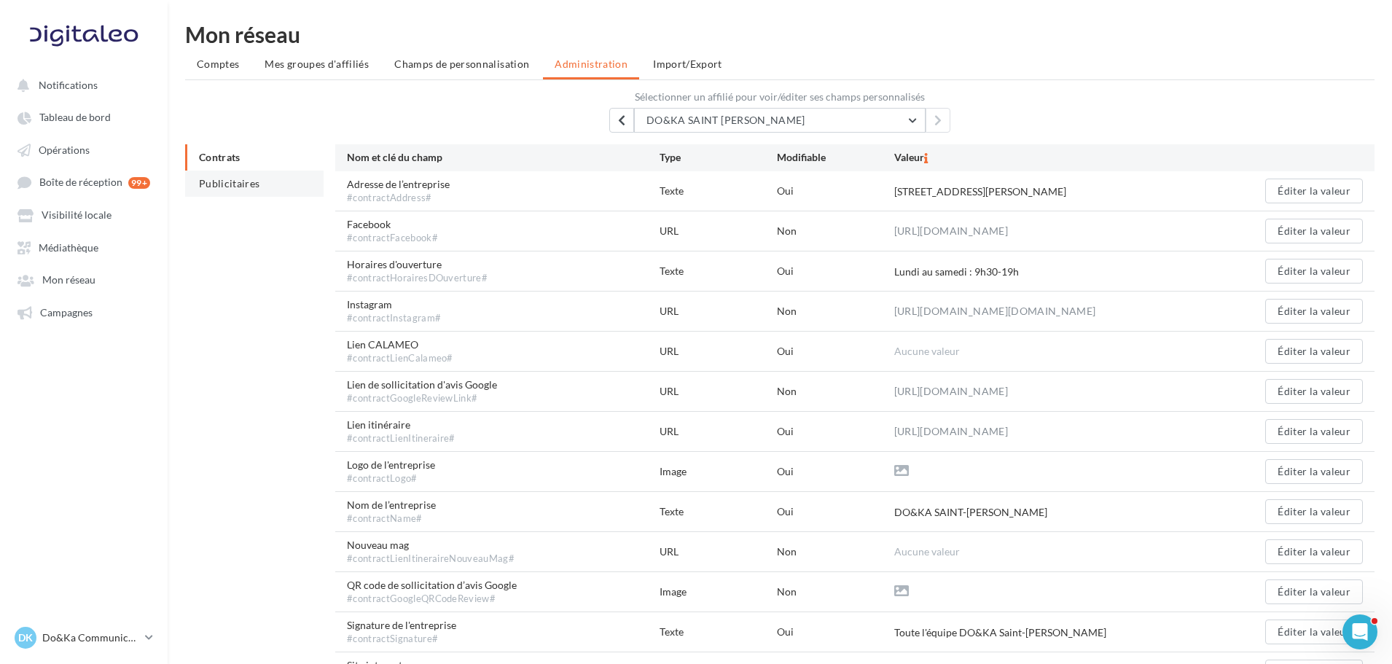
click at [225, 181] on span "Publicitaires" at bounding box center [229, 183] width 61 height 12
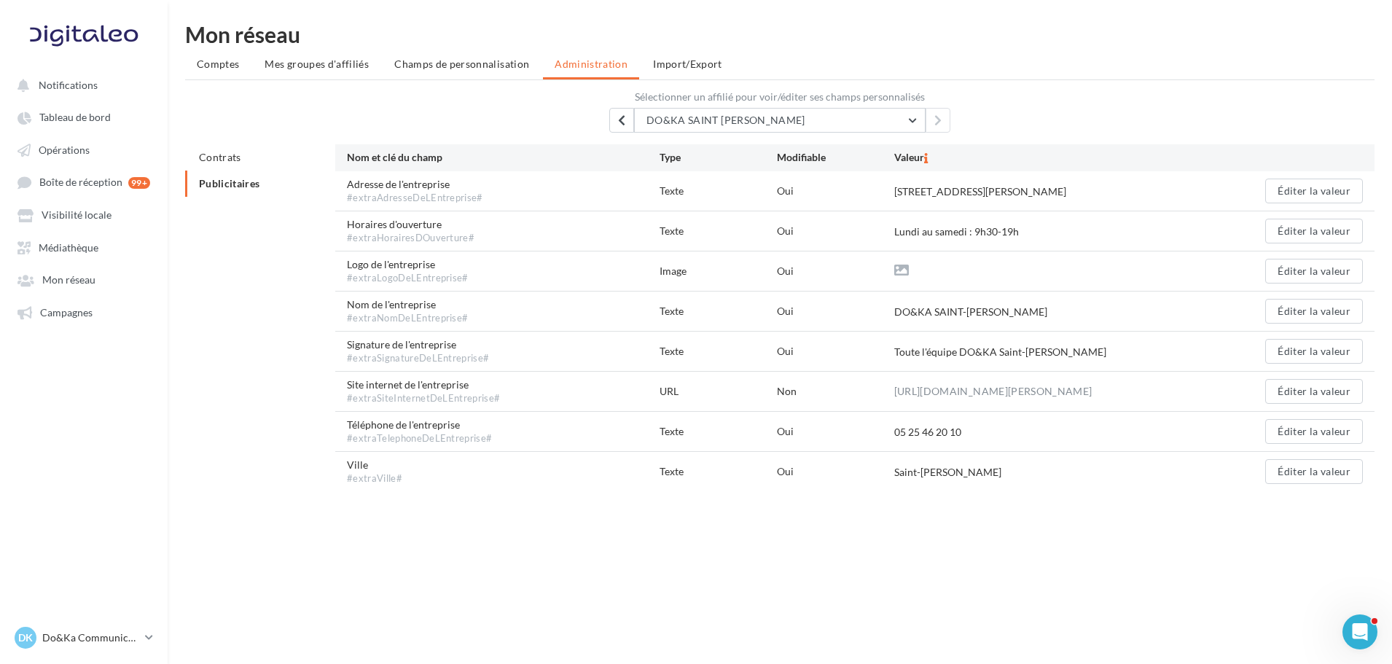
drag, startPoint x: 898, startPoint y: 192, endPoint x: 1121, endPoint y: 190, distance: 223.1
click at [1121, 190] on div "12 Avenue de Jalday 64500 Saint-Jean-de-Luz" at bounding box center [1051, 191] width 313 height 15
click at [779, 106] on div "Sélectionner un affilié pour voir/éditer ses champs personnalisés DO&KA SAINT J…" at bounding box center [780, 112] width 1190 height 41
click at [779, 113] on button "DO&KA SAINT [PERSON_NAME]" at bounding box center [780, 120] width 292 height 25
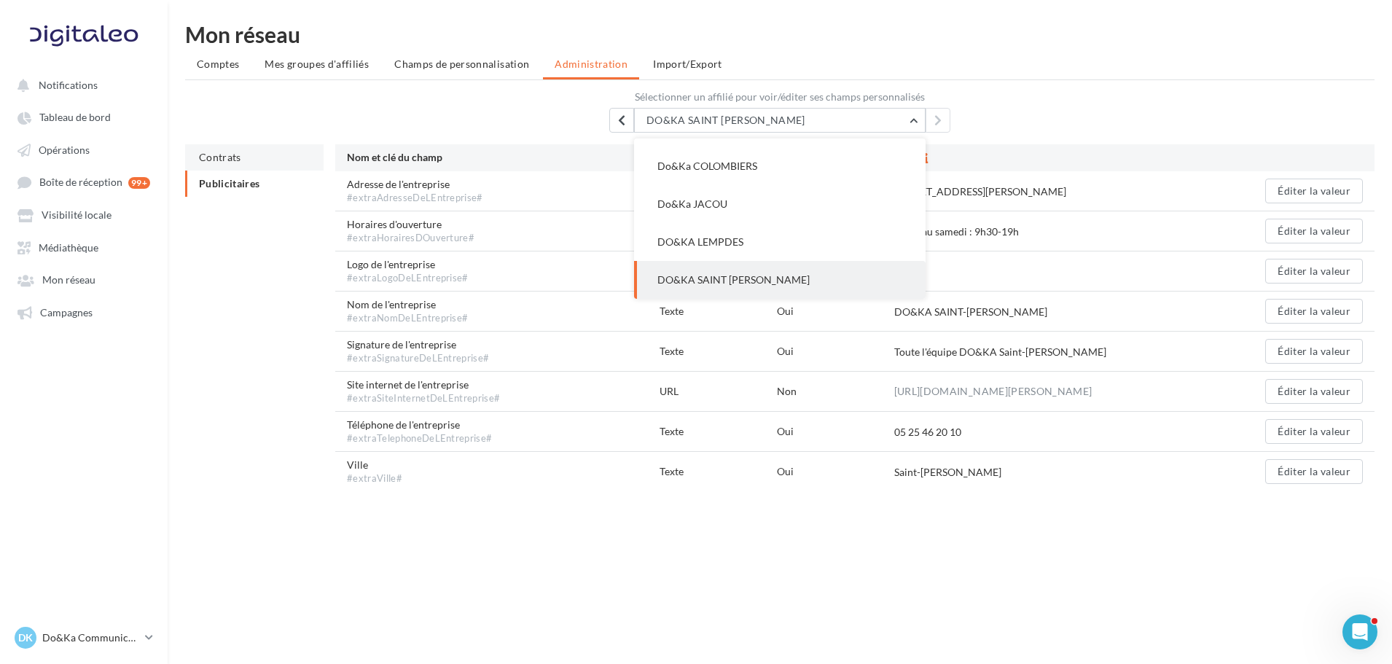
click at [227, 167] on li "Contrats" at bounding box center [254, 157] width 139 height 26
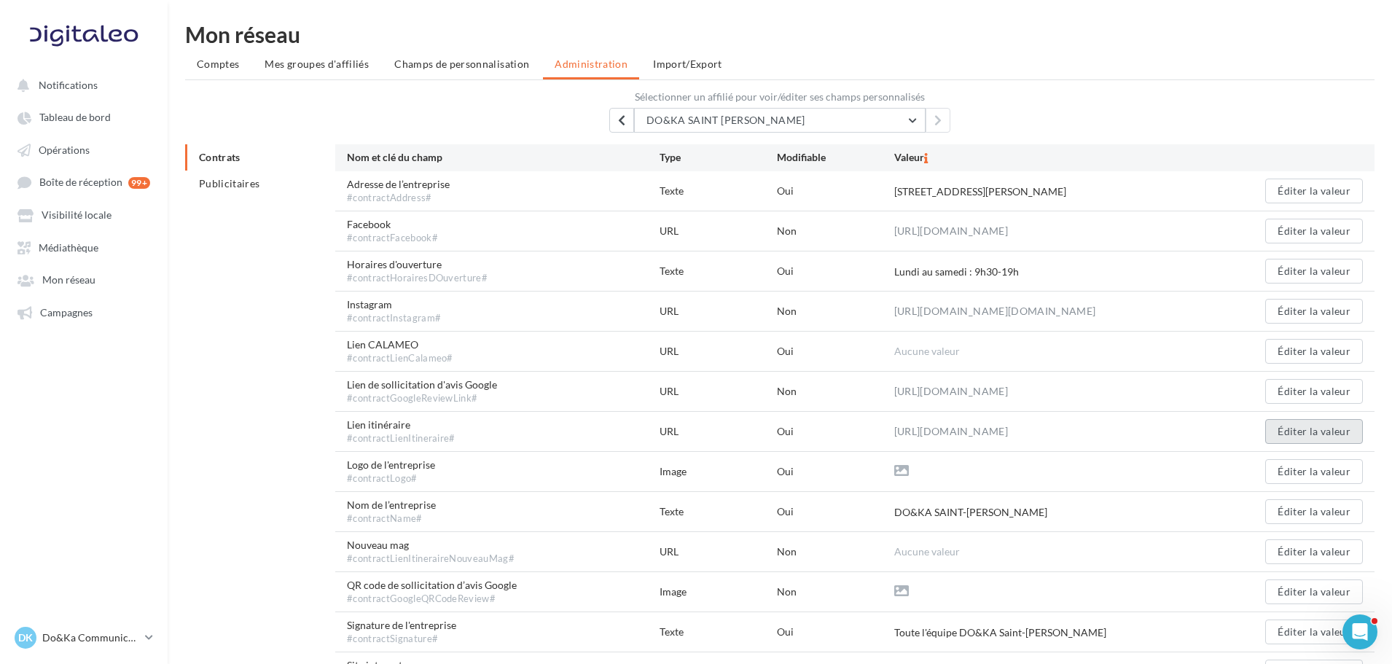
click at [1308, 429] on button "Éditer la valeur" at bounding box center [1315, 431] width 98 height 25
click at [117, 128] on link "Tableau de bord" at bounding box center [84, 117] width 150 height 26
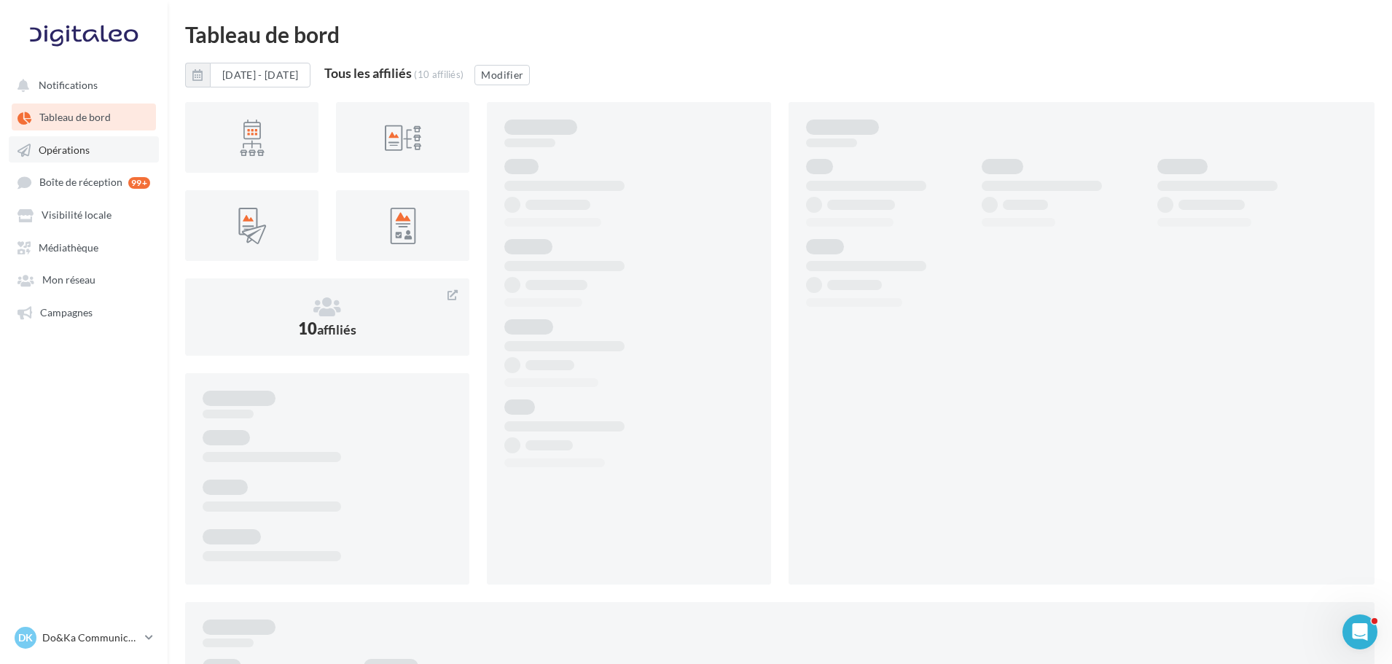
click at [104, 152] on link "Opérations" at bounding box center [84, 149] width 150 height 26
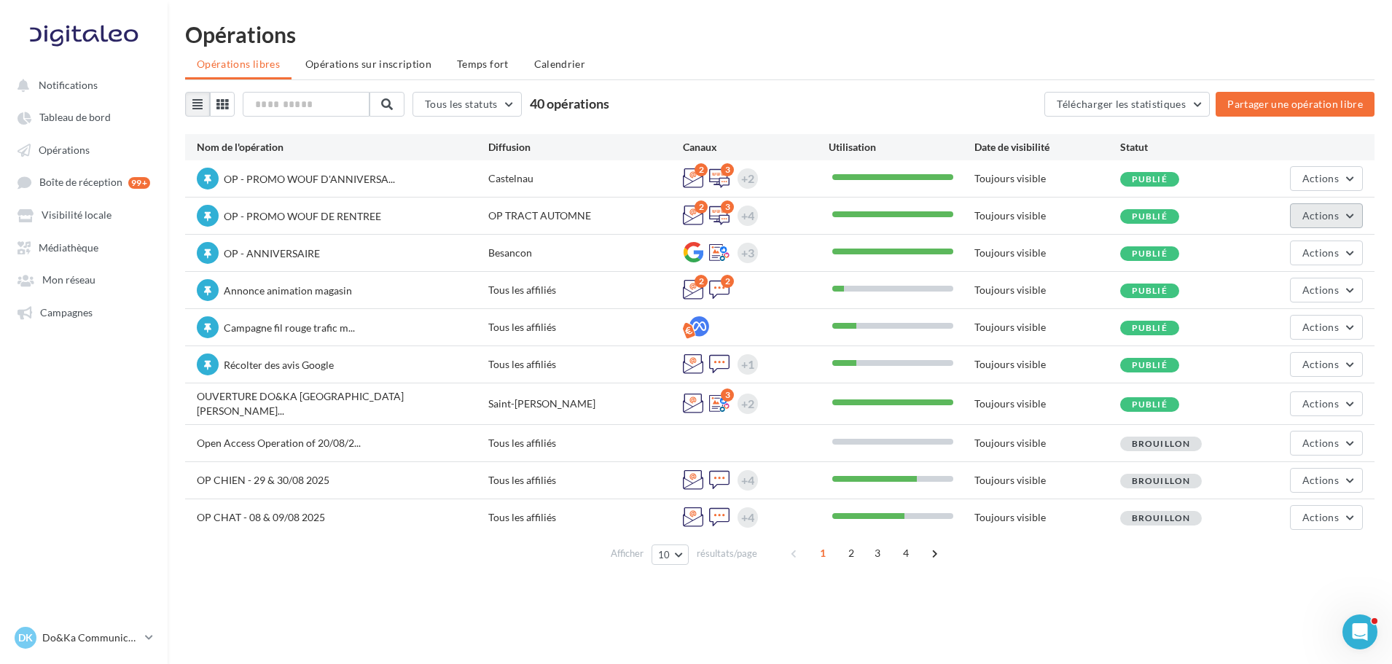
click at [1319, 210] on span "Actions" at bounding box center [1321, 215] width 36 height 12
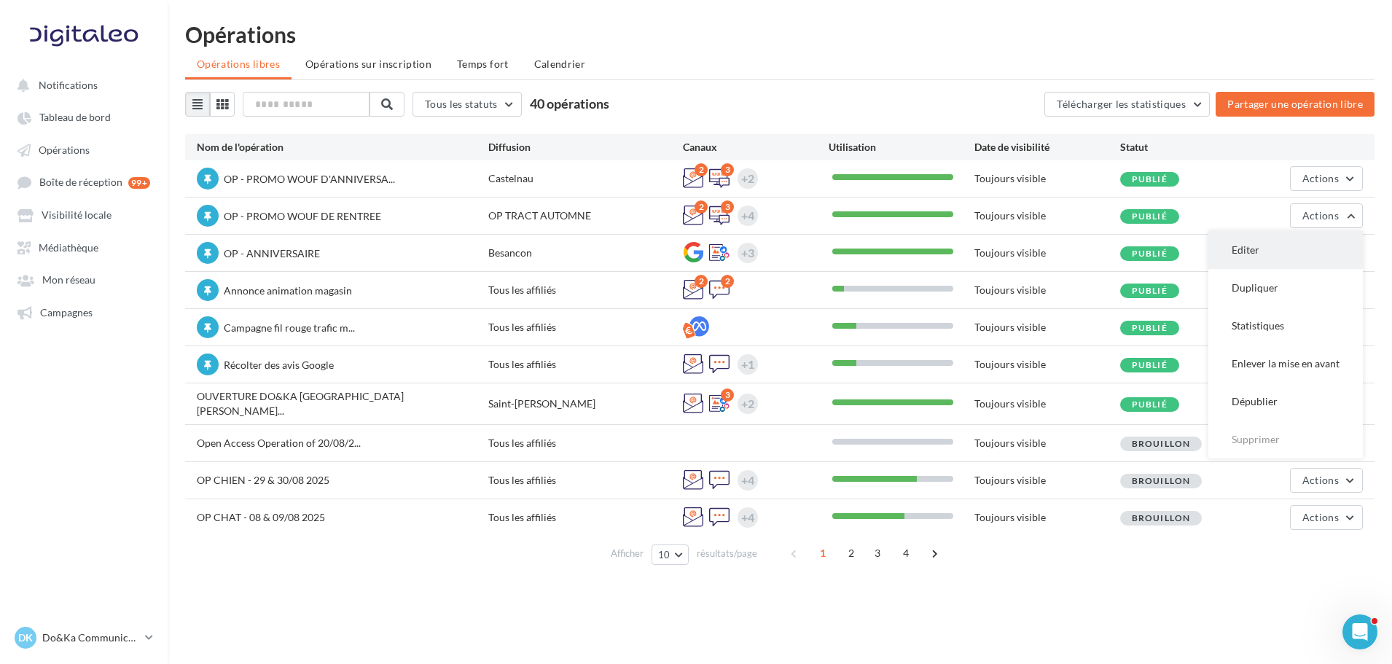
click at [1260, 257] on button "Editer" at bounding box center [1286, 250] width 155 height 38
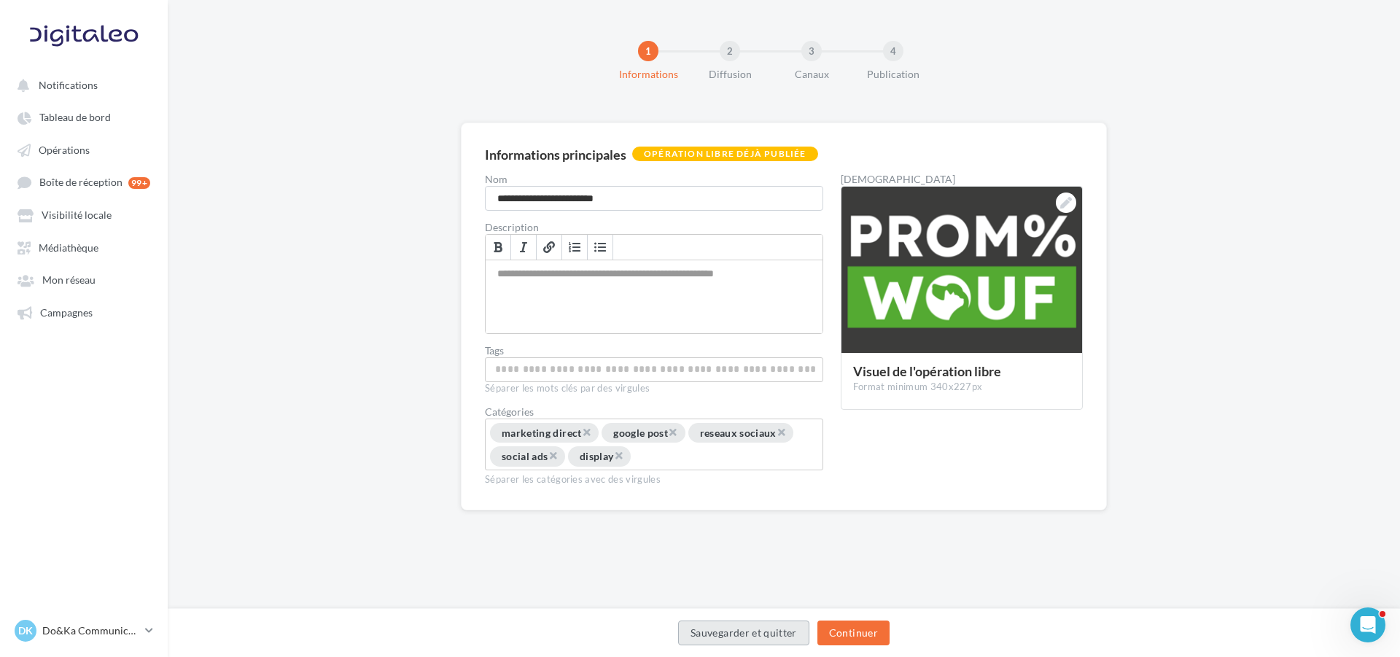
click at [793, 633] on button "Sauvegarder et quitter" at bounding box center [743, 632] width 131 height 25
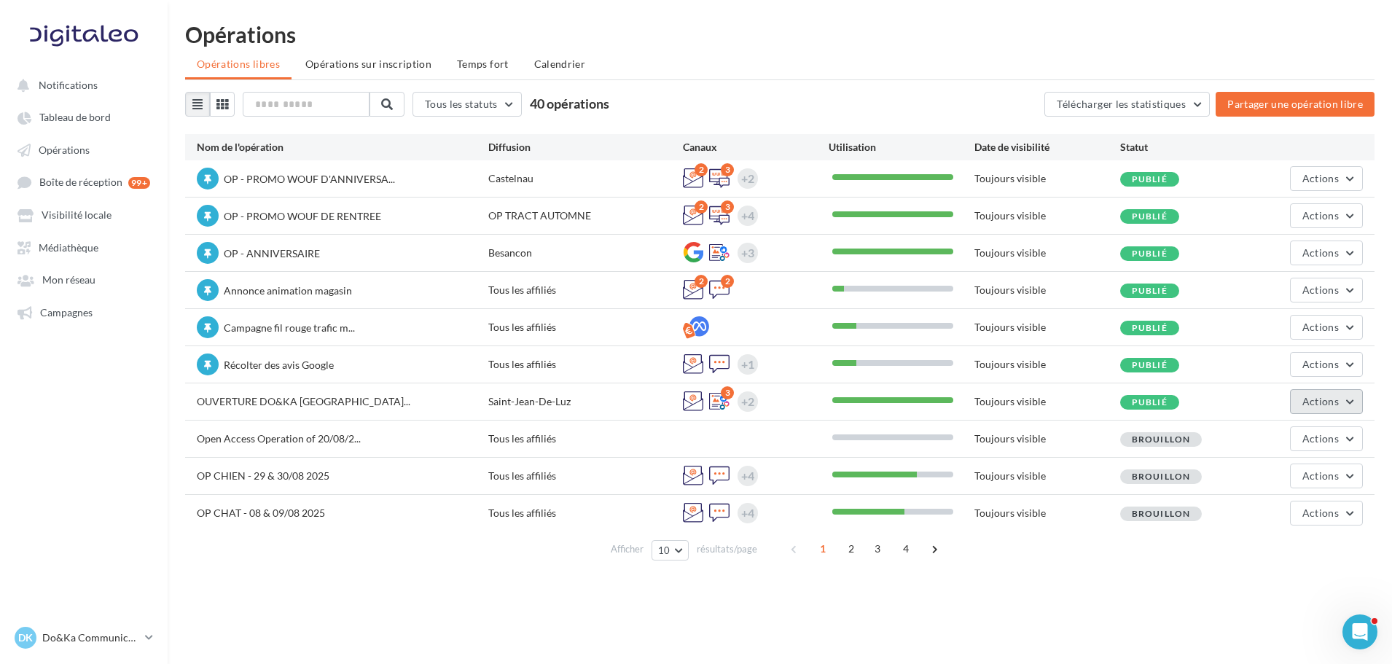
click at [1310, 391] on button "Actions" at bounding box center [1326, 401] width 73 height 25
click at [1271, 429] on button "Editer" at bounding box center [1290, 436] width 146 height 38
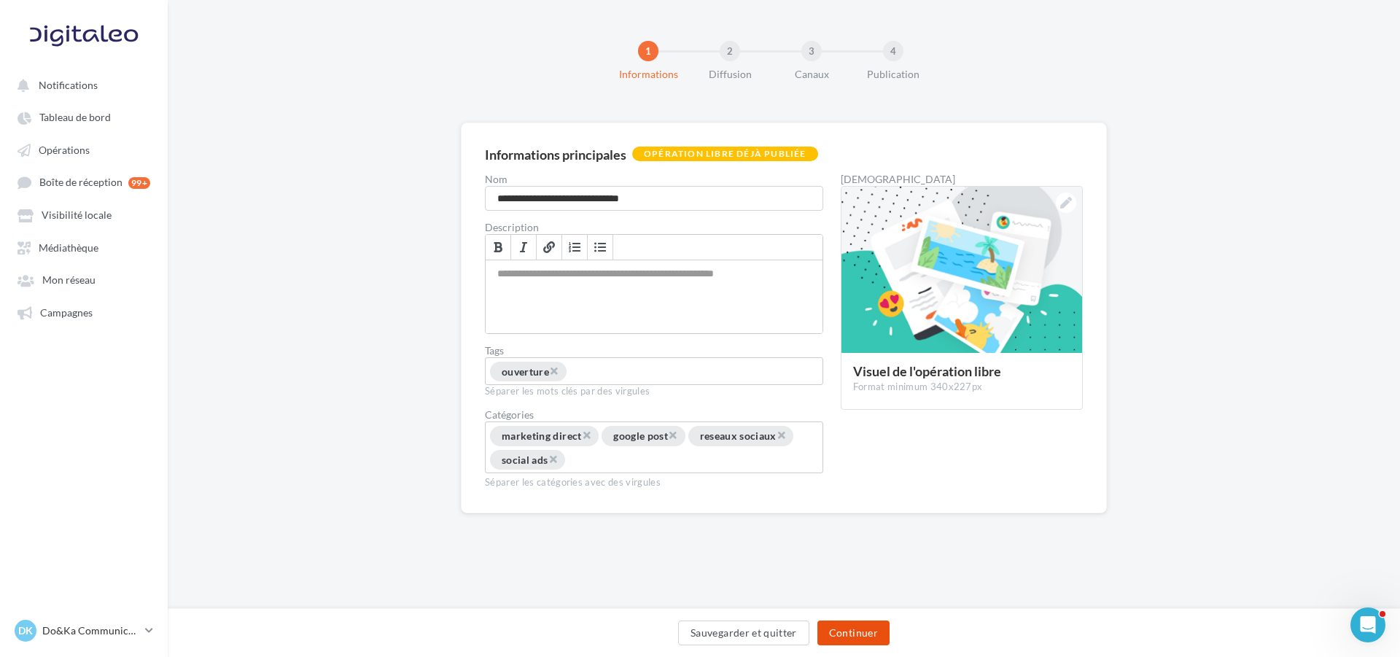
click at [884, 639] on button "Continuer" at bounding box center [853, 632] width 72 height 25
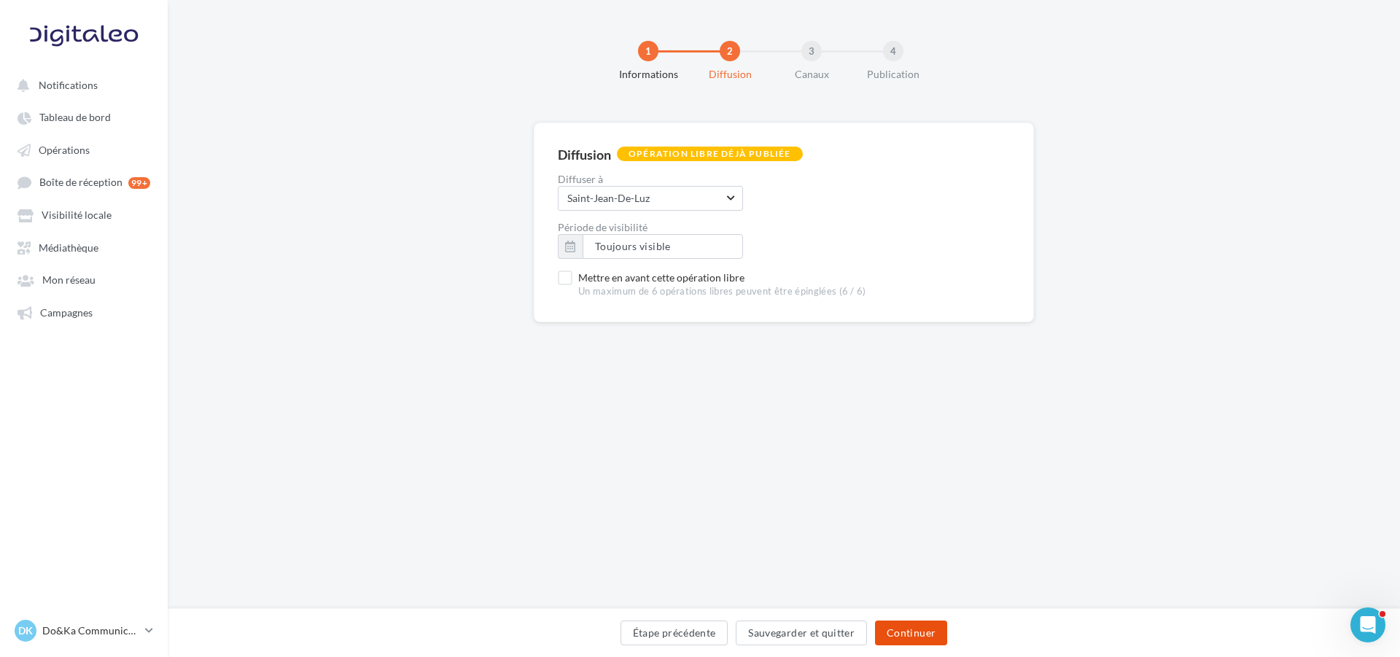
click at [904, 626] on button "Continuer" at bounding box center [911, 632] width 72 height 25
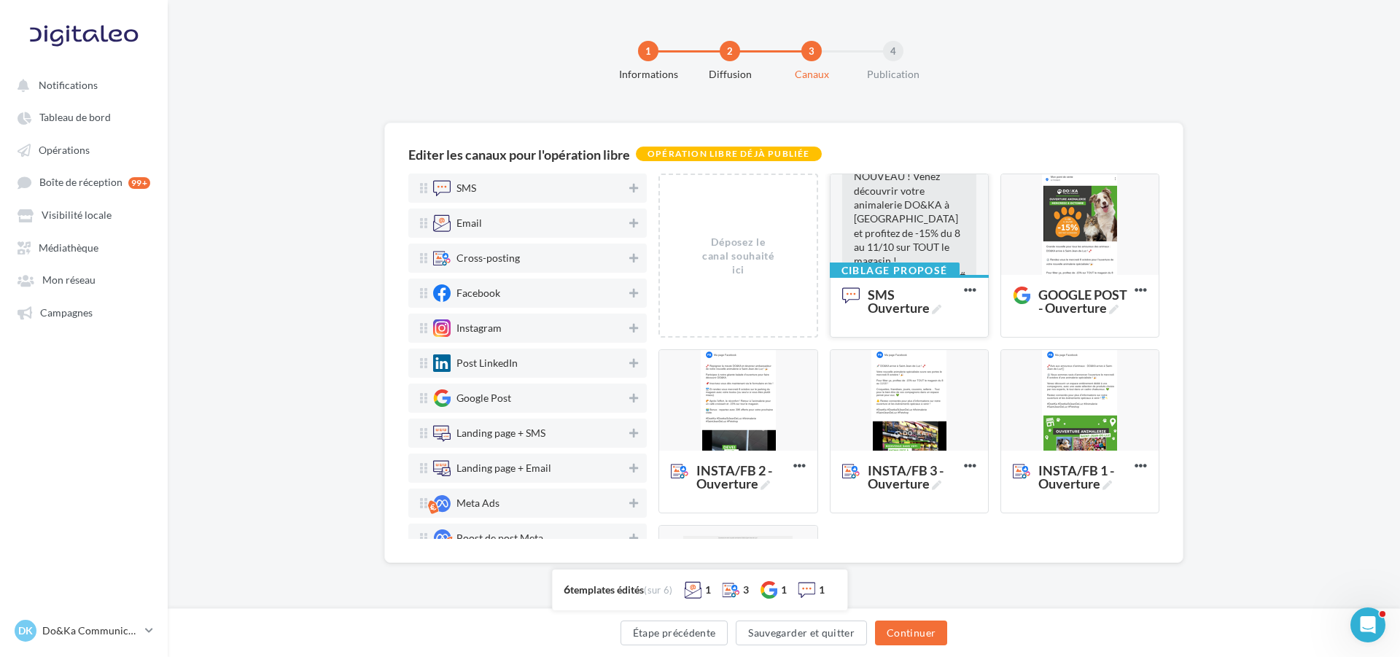
click at [905, 220] on span "NOUVEAU ! Venez découvrir votre animalerie DO&KA à [GEOGRAPHIC_DATA] et profite…" at bounding box center [910, 225] width 112 height 111
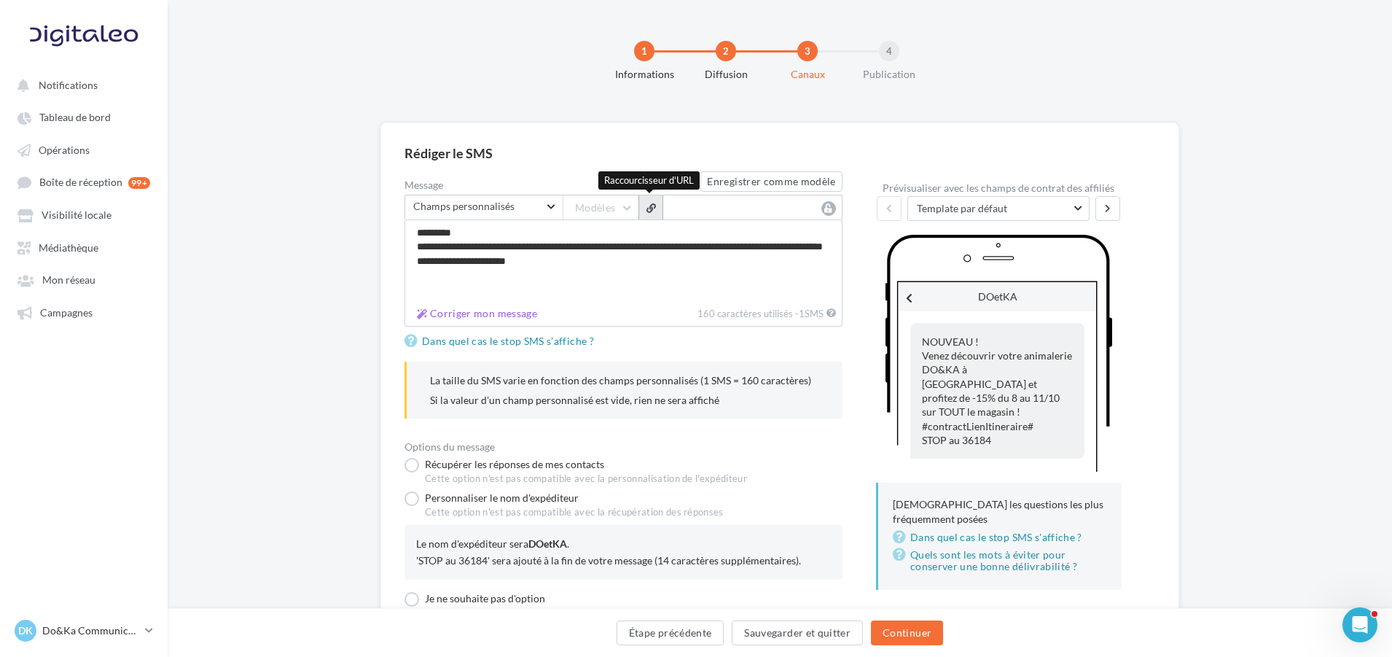
click at [647, 208] on span "button" at bounding box center [651, 207] width 9 height 9
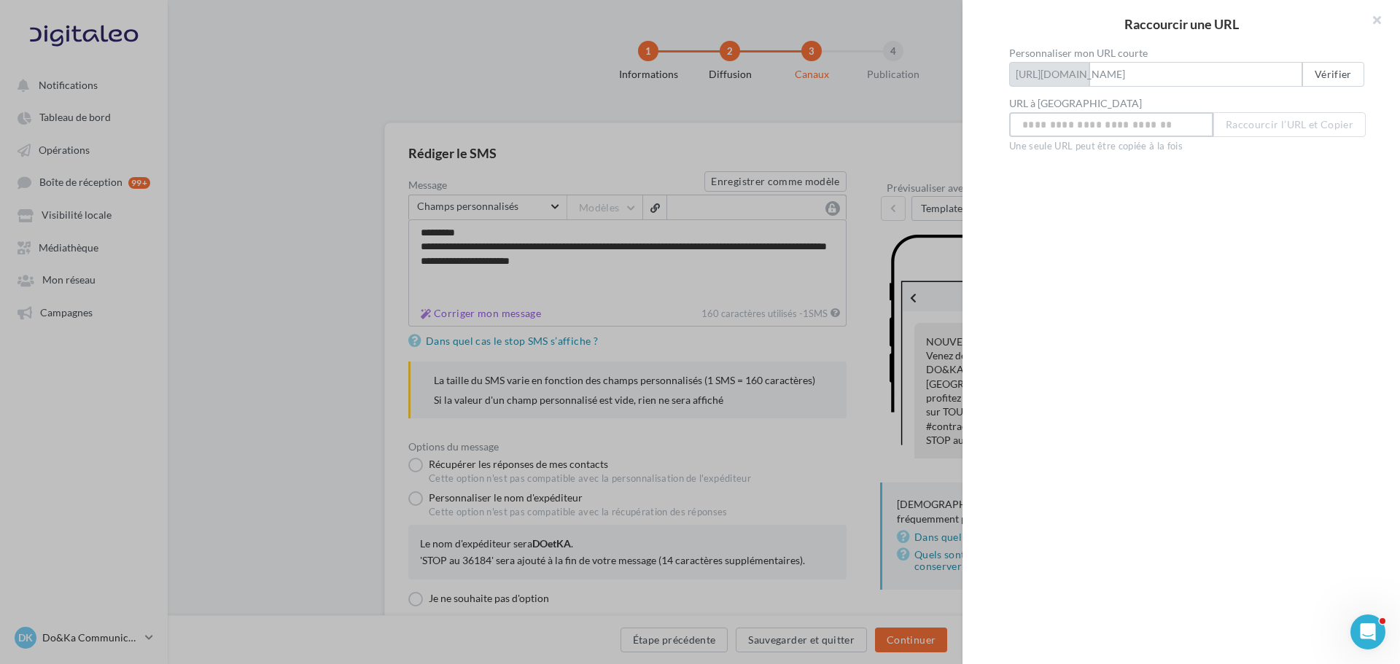
drag, startPoint x: 1096, startPoint y: 118, endPoint x: 1013, endPoint y: 131, distance: 83.4
click at [1096, 118] on input "Personnaliser mon URL courte" at bounding box center [1111, 124] width 204 height 25
click at [1111, 127] on input "Personnaliser mon URL courte" at bounding box center [1111, 124] width 204 height 25
paste input "**********"
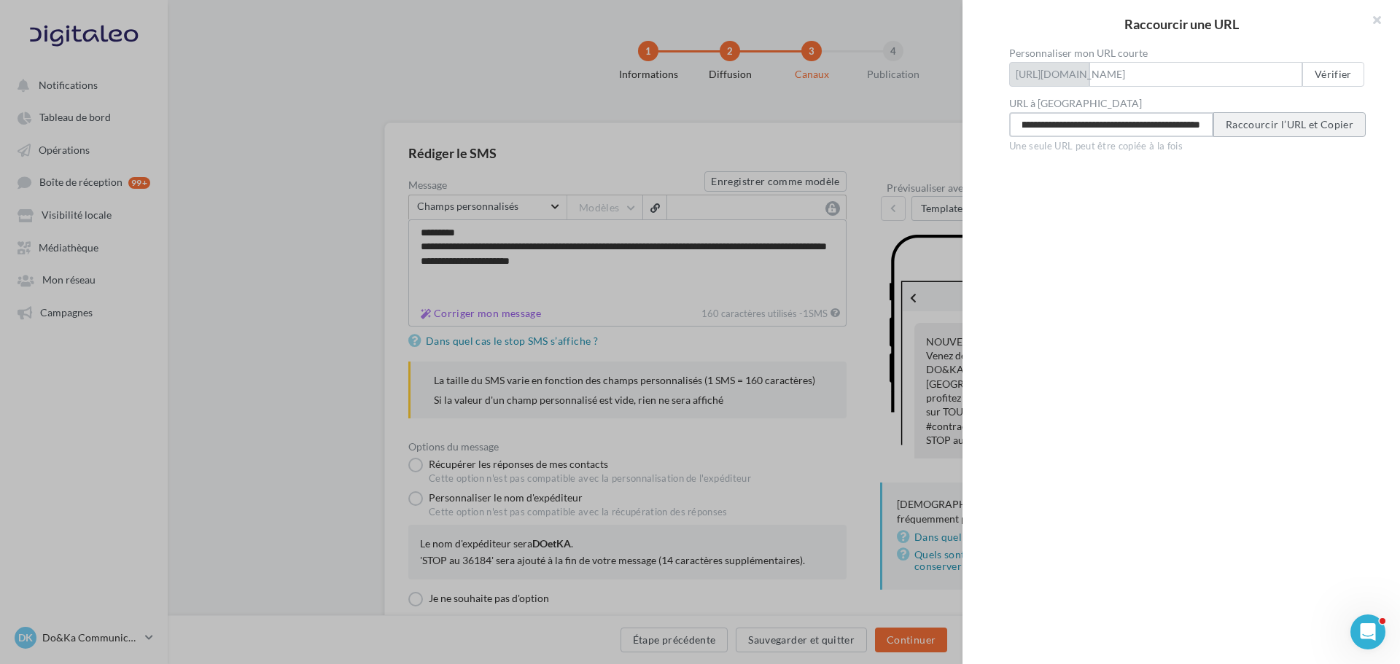
type input "**********"
click at [1254, 126] on button "Raccourcir l’URL et Copier" at bounding box center [1289, 124] width 152 height 25
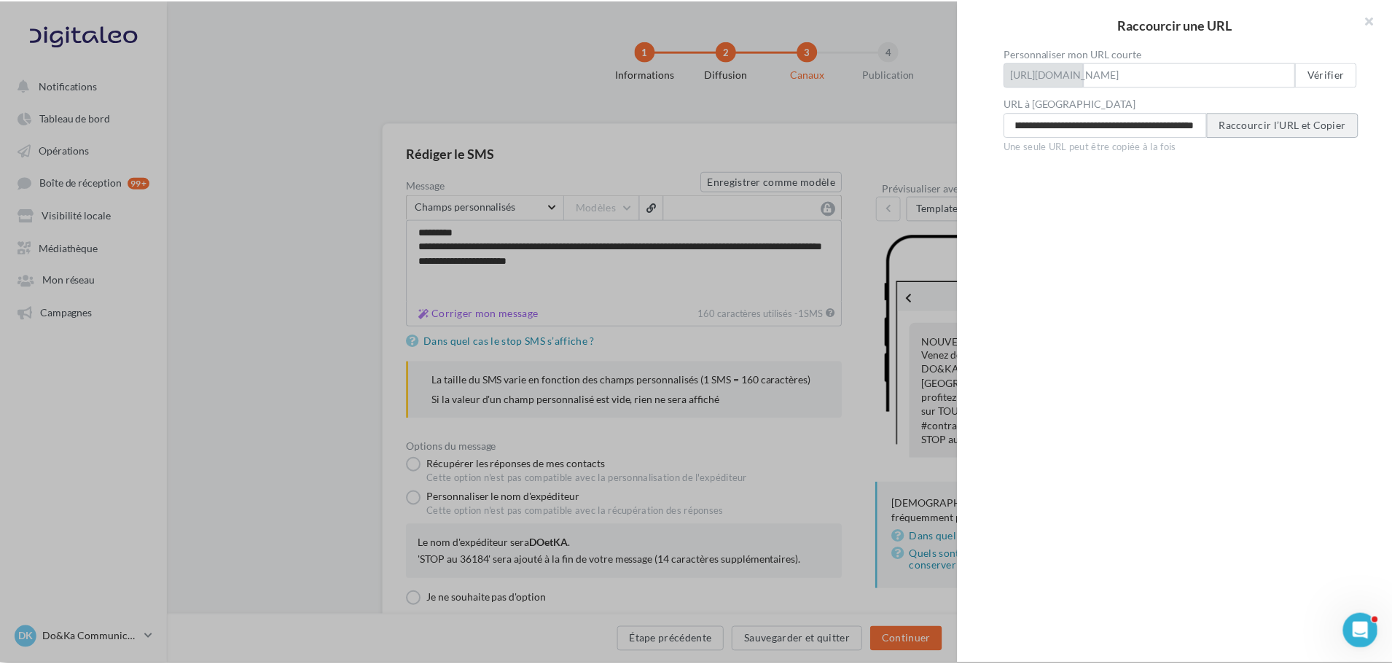
scroll to position [0, 0]
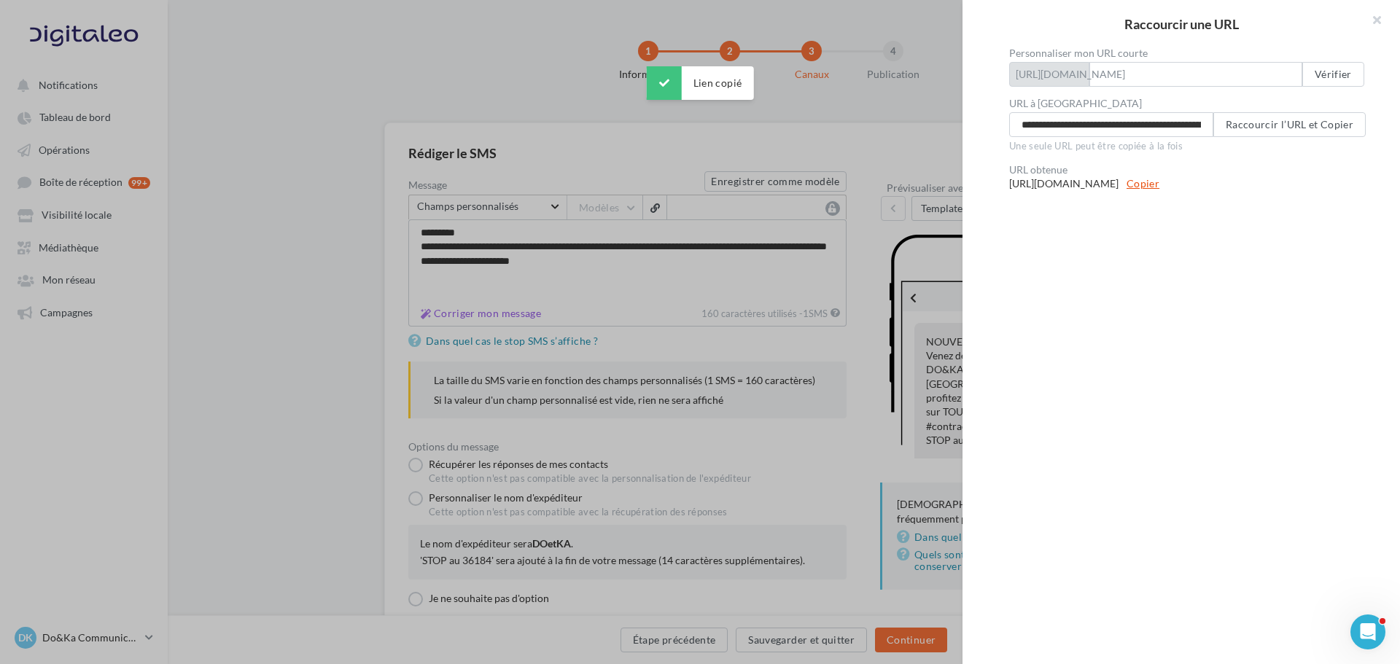
click at [1136, 182] on button "Copier" at bounding box center [1143, 183] width 44 height 17
click at [1376, 17] on button at bounding box center [1370, 22] width 58 height 44
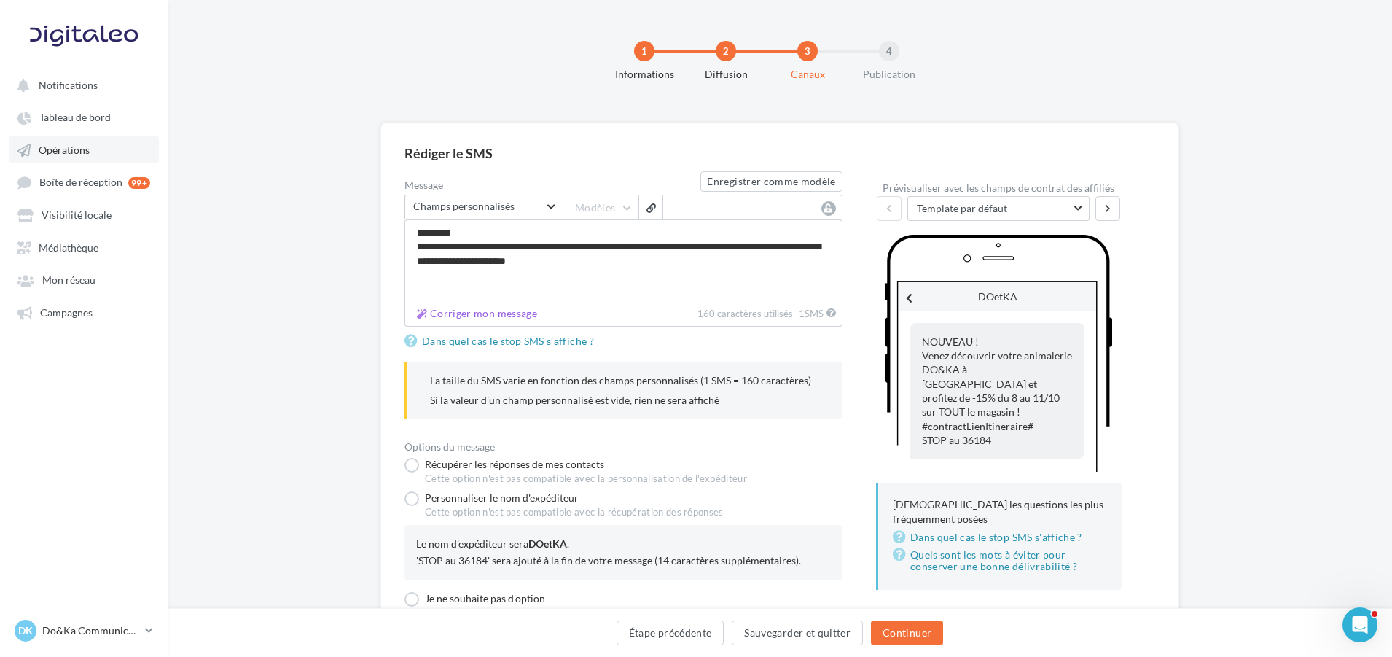
click at [85, 140] on link "Opérations" at bounding box center [84, 149] width 150 height 26
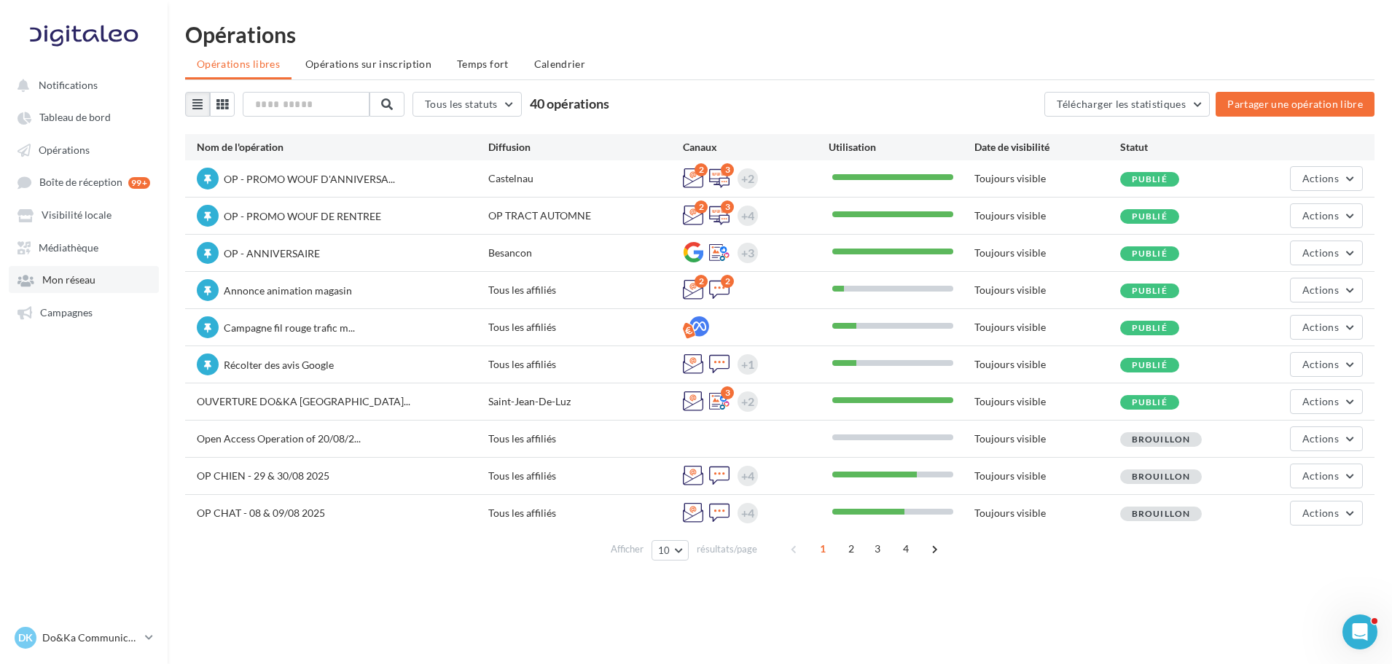
click at [92, 290] on link "Mon réseau" at bounding box center [84, 279] width 150 height 26
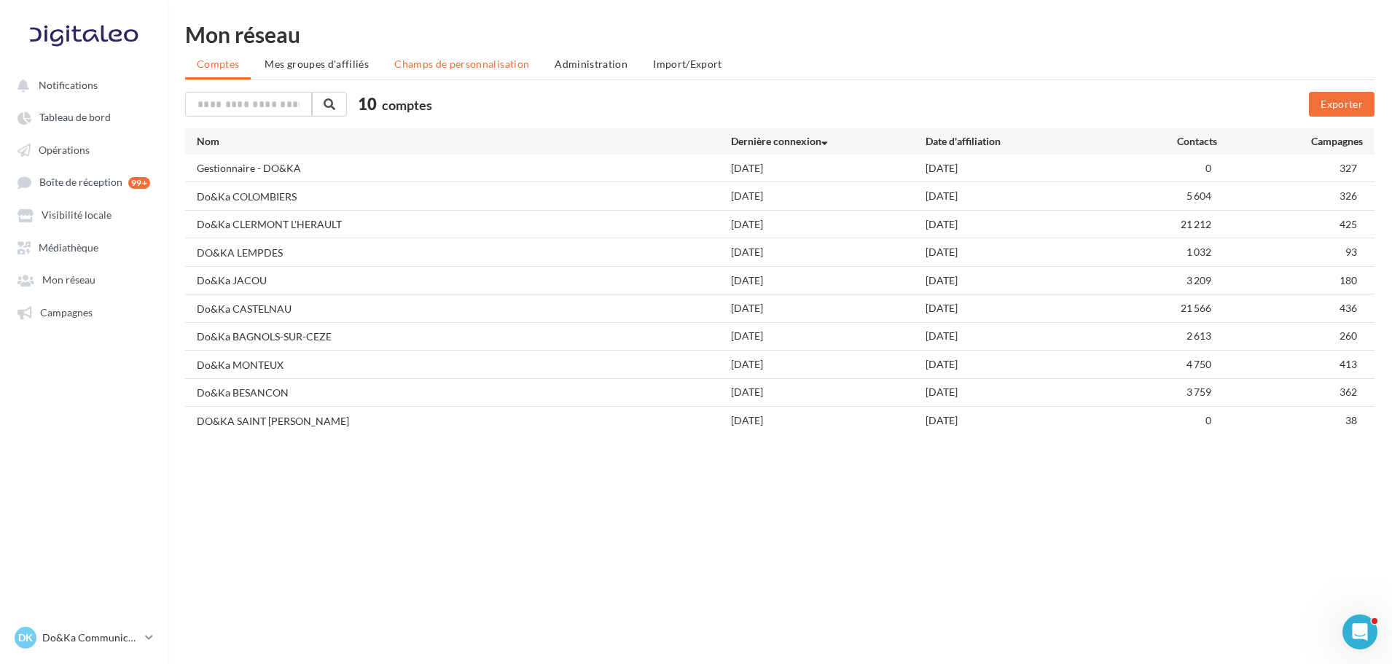
click at [505, 66] on span "Champs de personnalisation" at bounding box center [461, 64] width 135 height 12
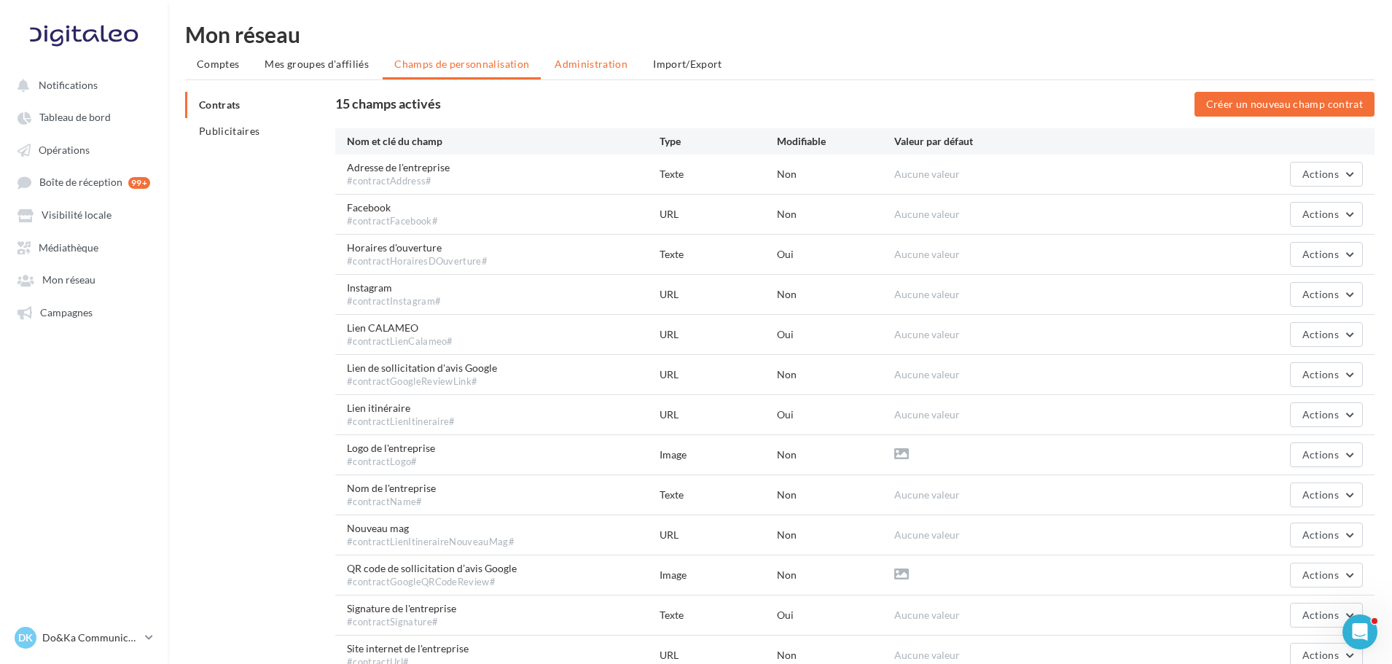
click at [570, 61] on span "Administration" at bounding box center [591, 64] width 73 height 12
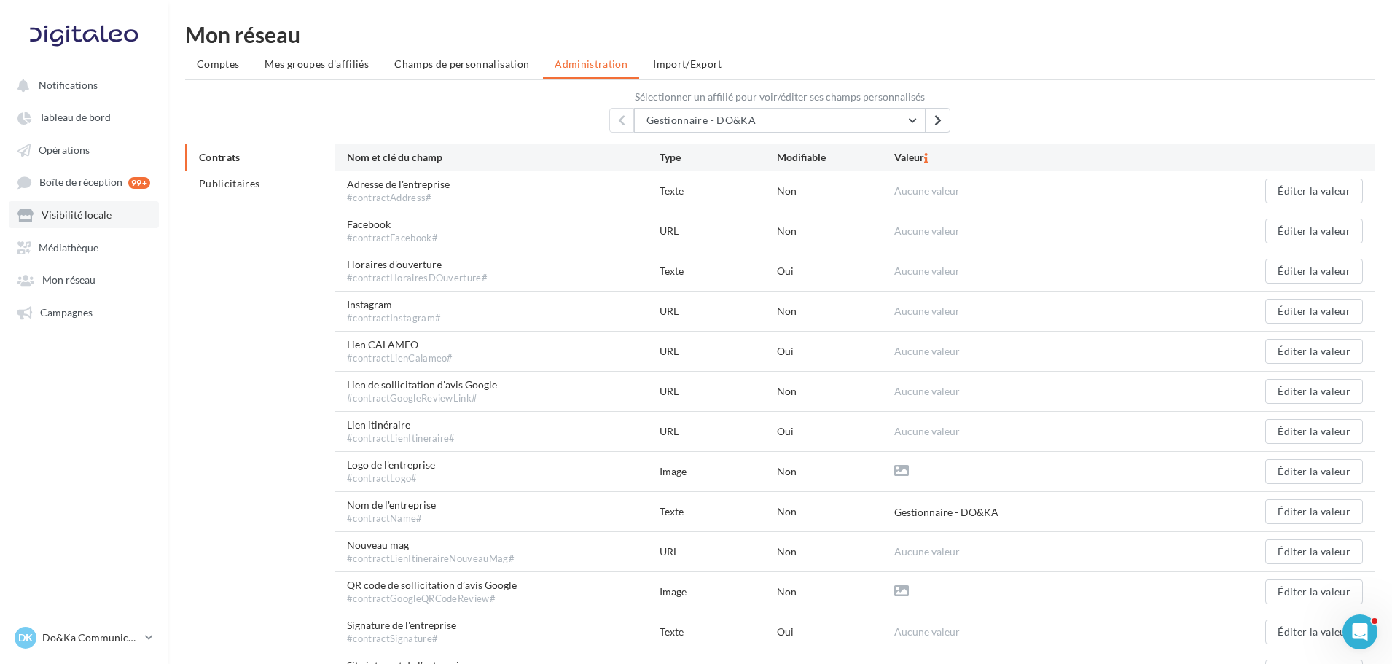
click at [109, 207] on link "Visibilité locale" at bounding box center [84, 214] width 150 height 26
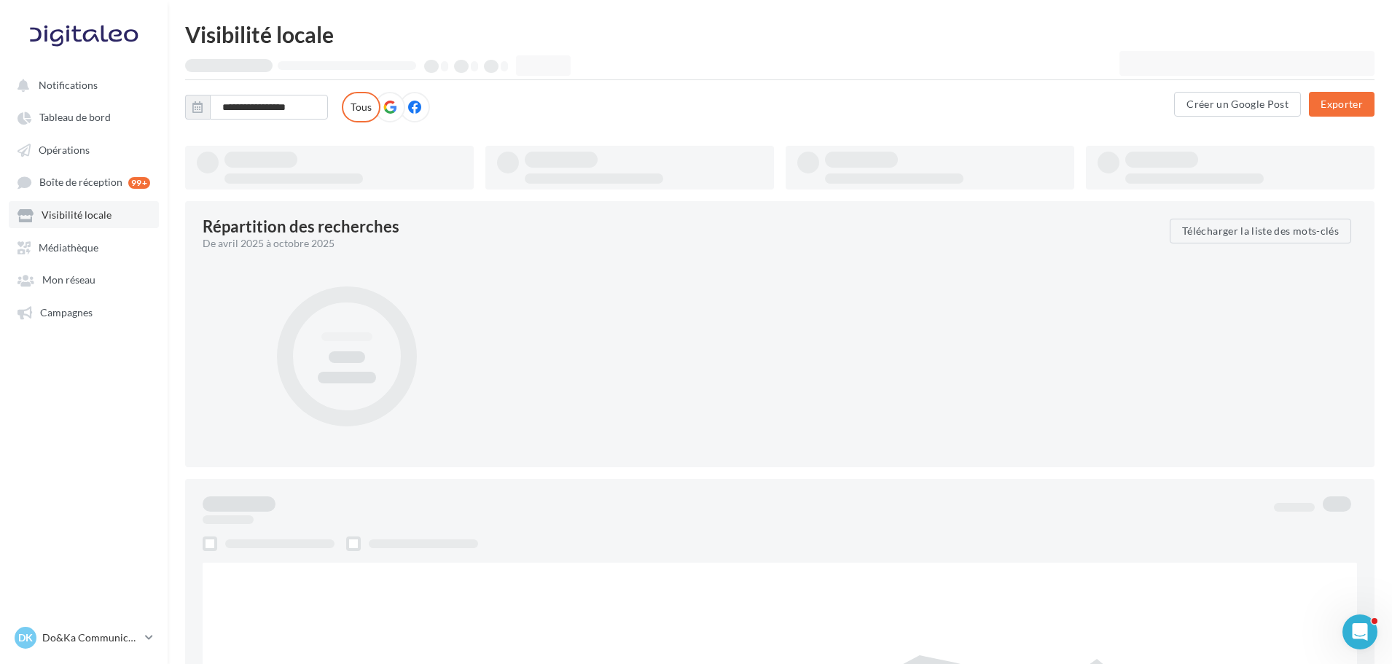
type input "**********"
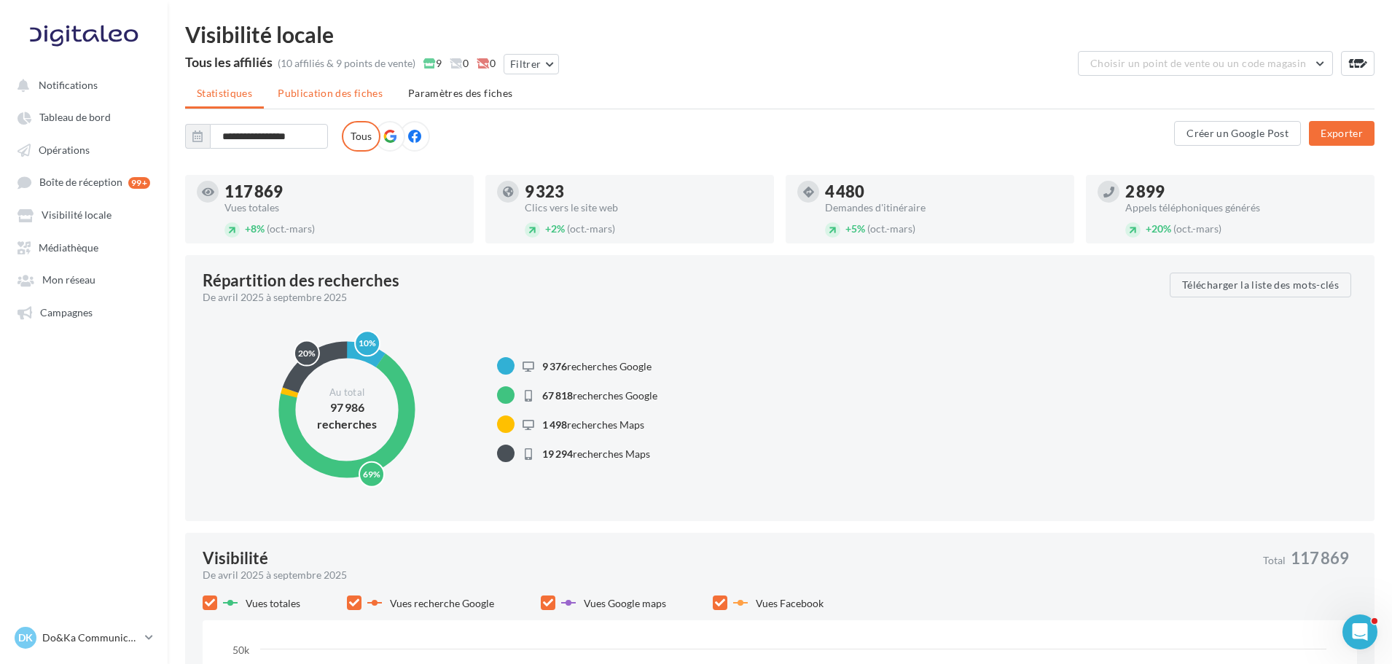
click at [375, 90] on span "Publication des fiches" at bounding box center [330, 93] width 105 height 12
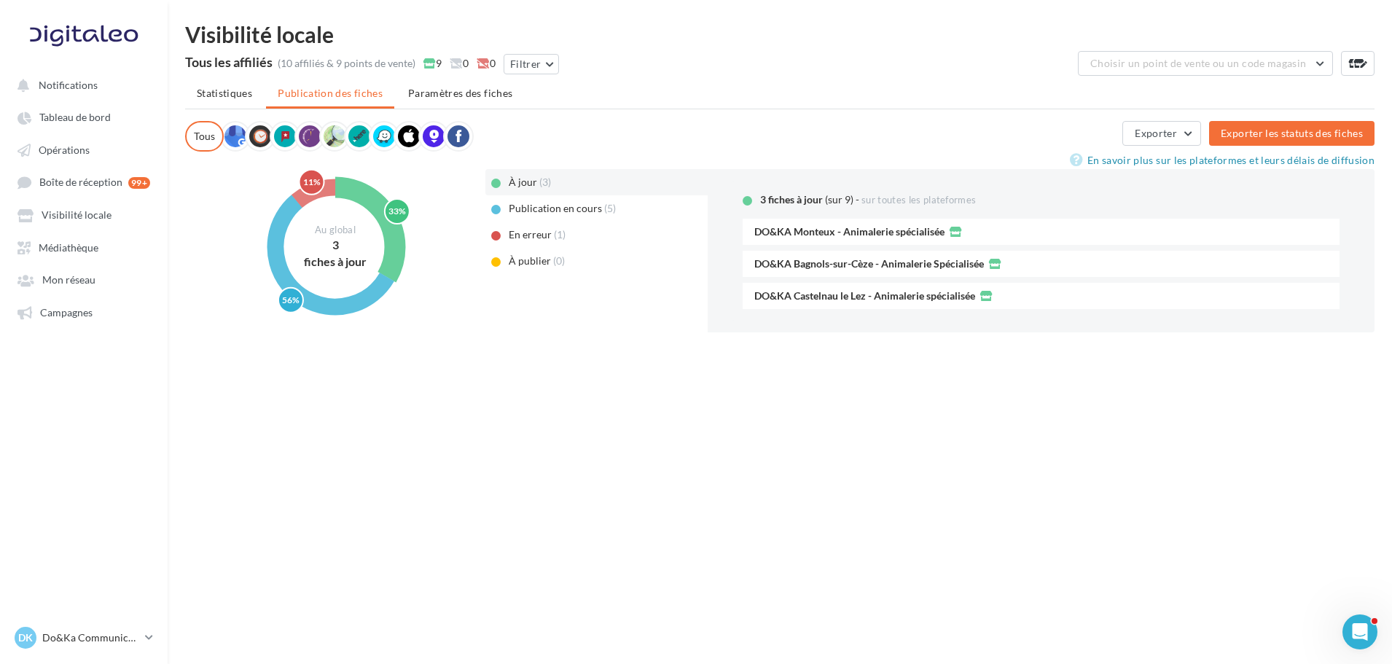
click at [539, 210] on span "Publication en cours" at bounding box center [555, 208] width 93 height 12
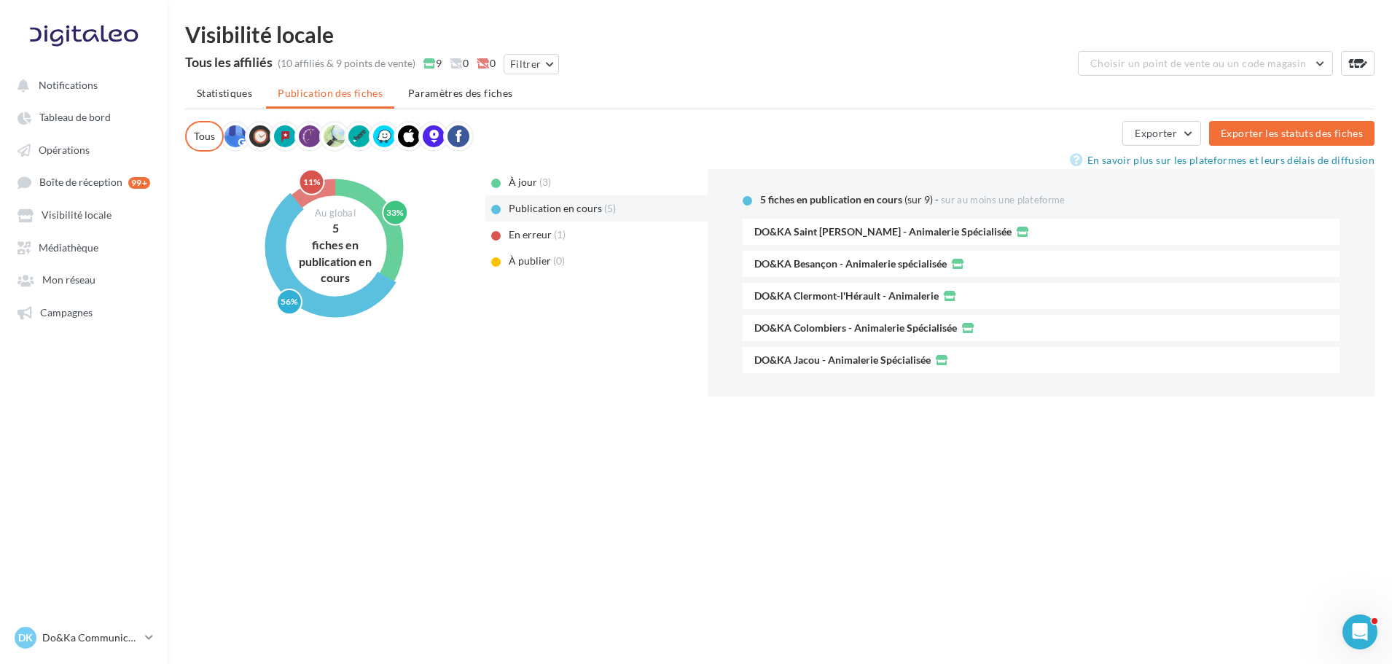
click at [544, 259] on span "À publier" at bounding box center [530, 260] width 42 height 12
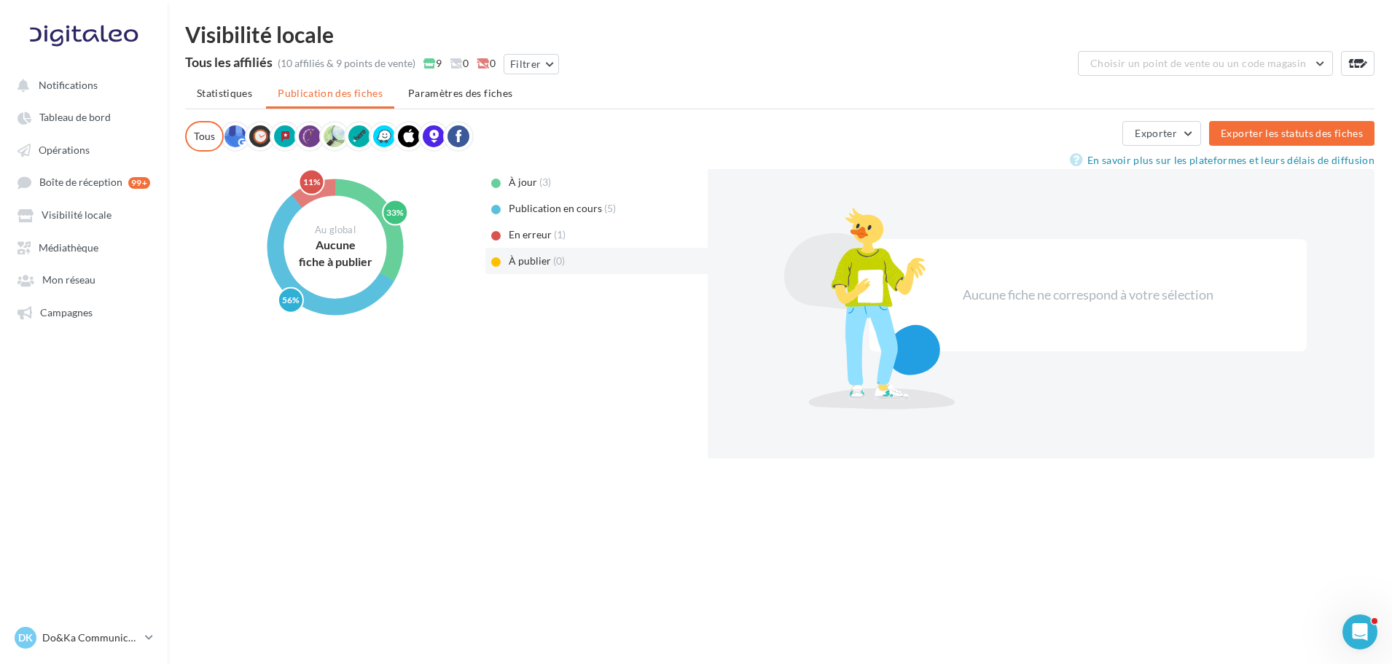
click at [518, 232] on span "En erreur" at bounding box center [530, 234] width 43 height 12
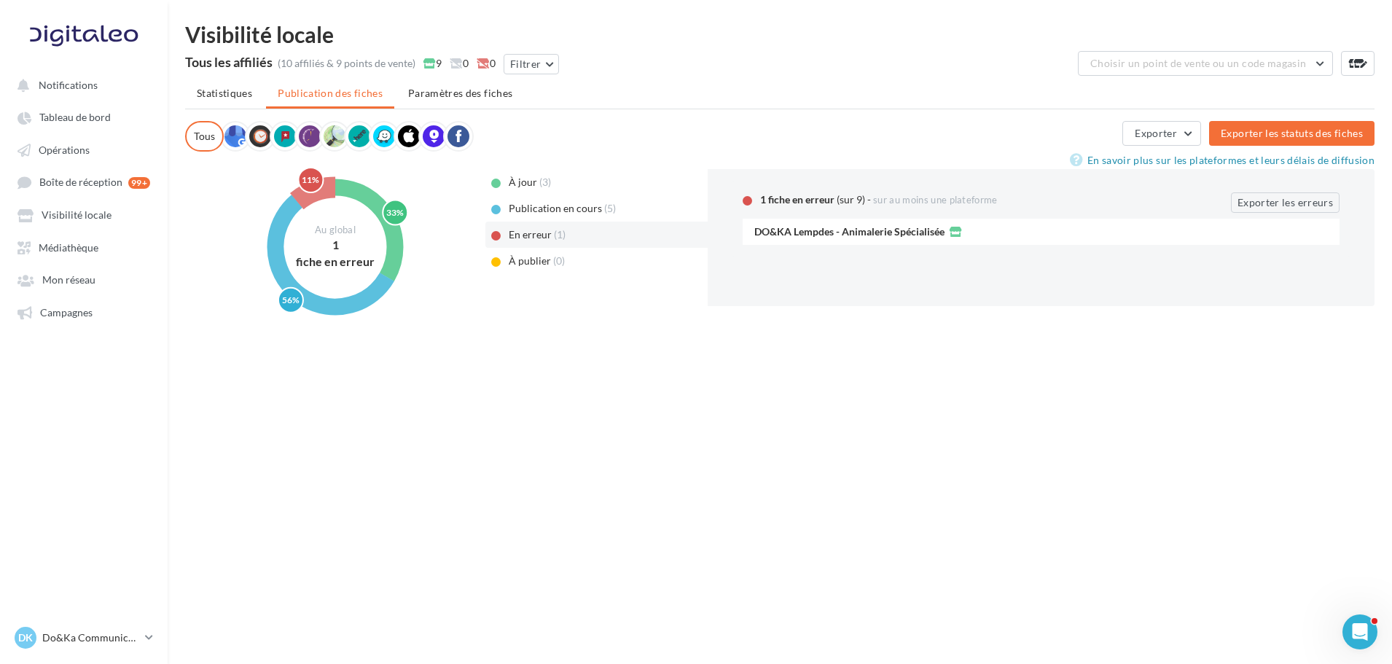
click at [529, 211] on span "Publication en cours" at bounding box center [555, 208] width 93 height 12
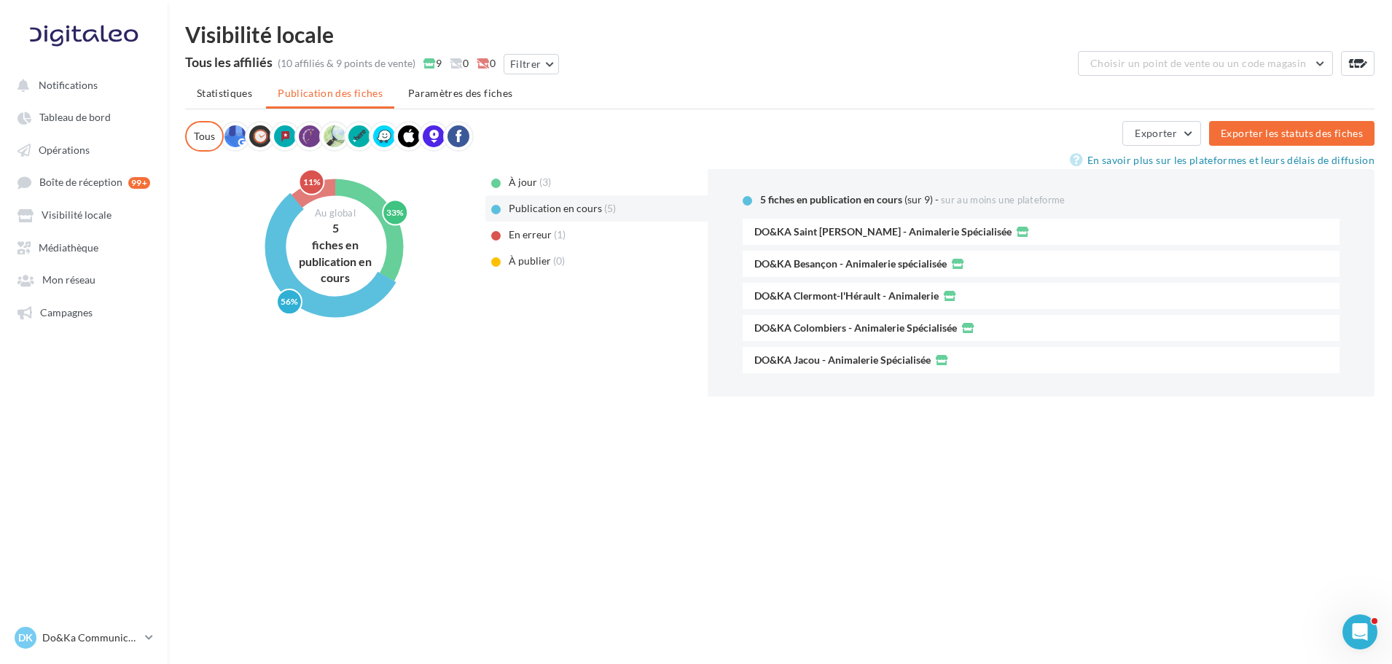
click at [534, 255] on span "À publier" at bounding box center [530, 260] width 42 height 12
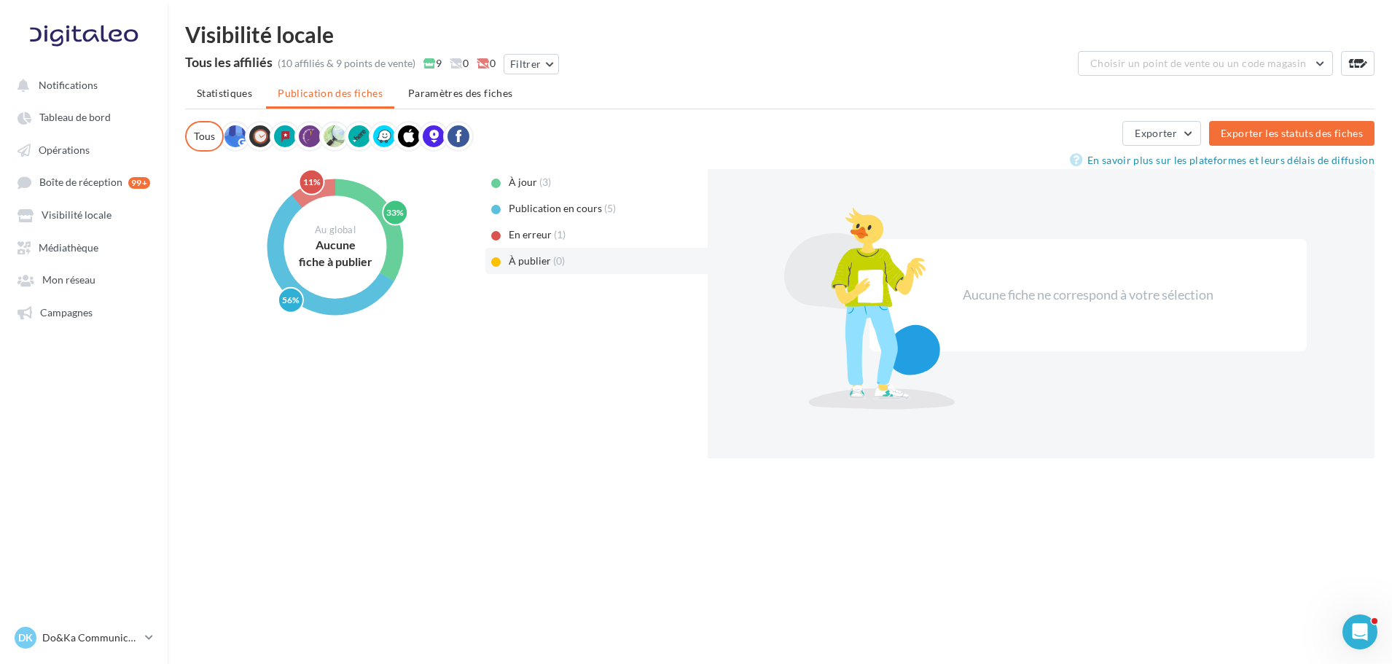
click at [623, 216] on div "Publication en cours (5)" at bounding box center [597, 208] width 222 height 26
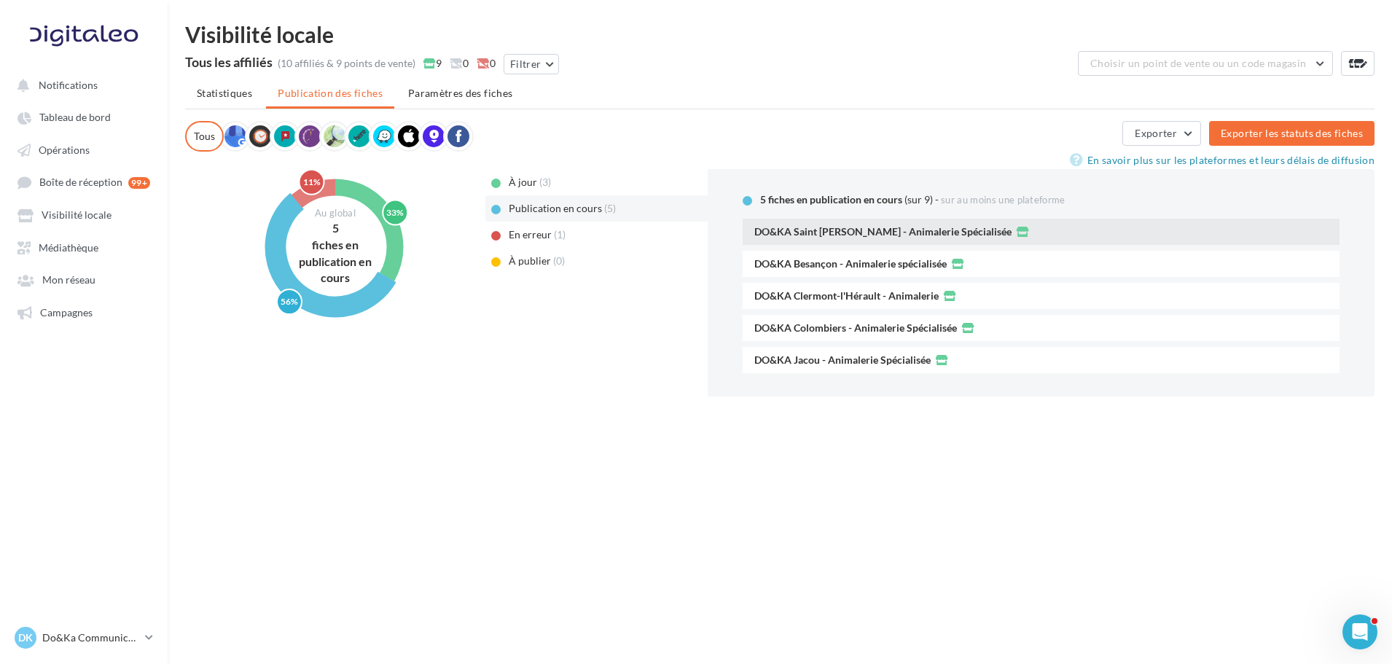
click at [1045, 234] on div "DO&KA Saint [PERSON_NAME] - Animalerie Spécialisée" at bounding box center [1042, 232] width 574 height 15
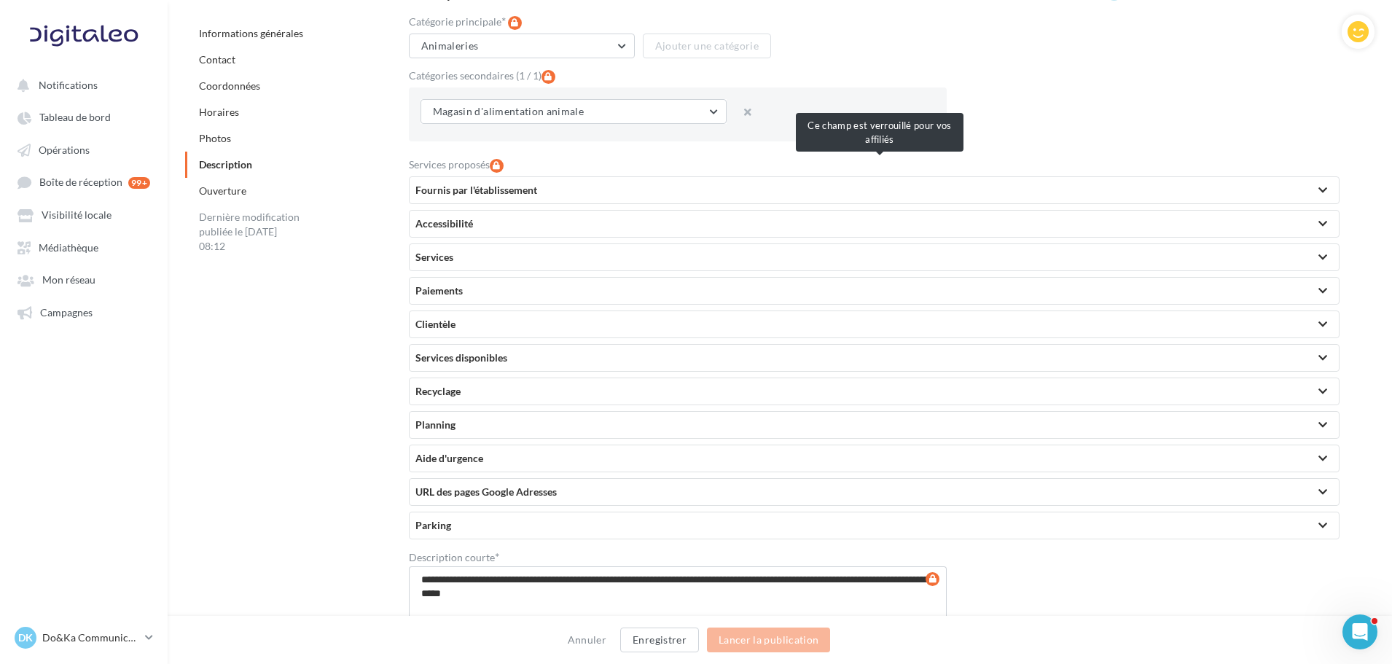
scroll to position [2916, 0]
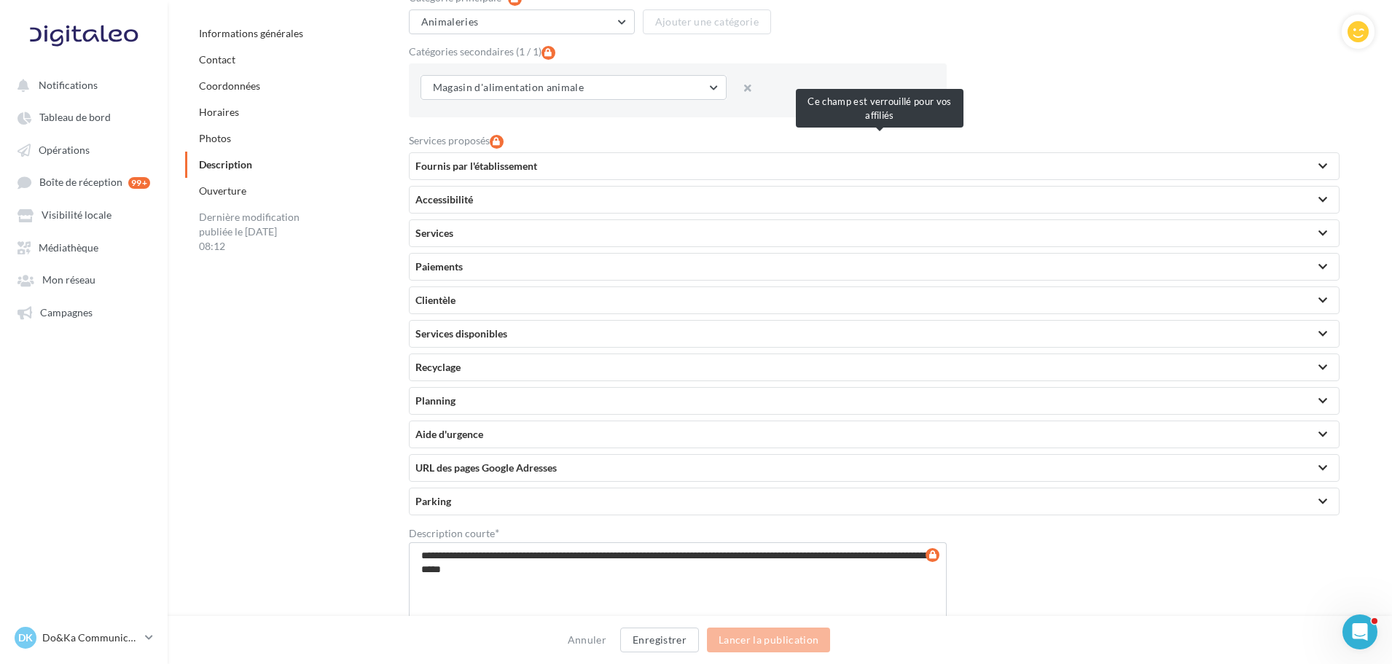
click at [744, 149] on div "Services proposés Fournis par l'établissement Accessibilité Services Paiements …" at bounding box center [874, 325] width 931 height 381
click at [666, 269] on div "Paiements" at bounding box center [875, 267] width 918 height 15
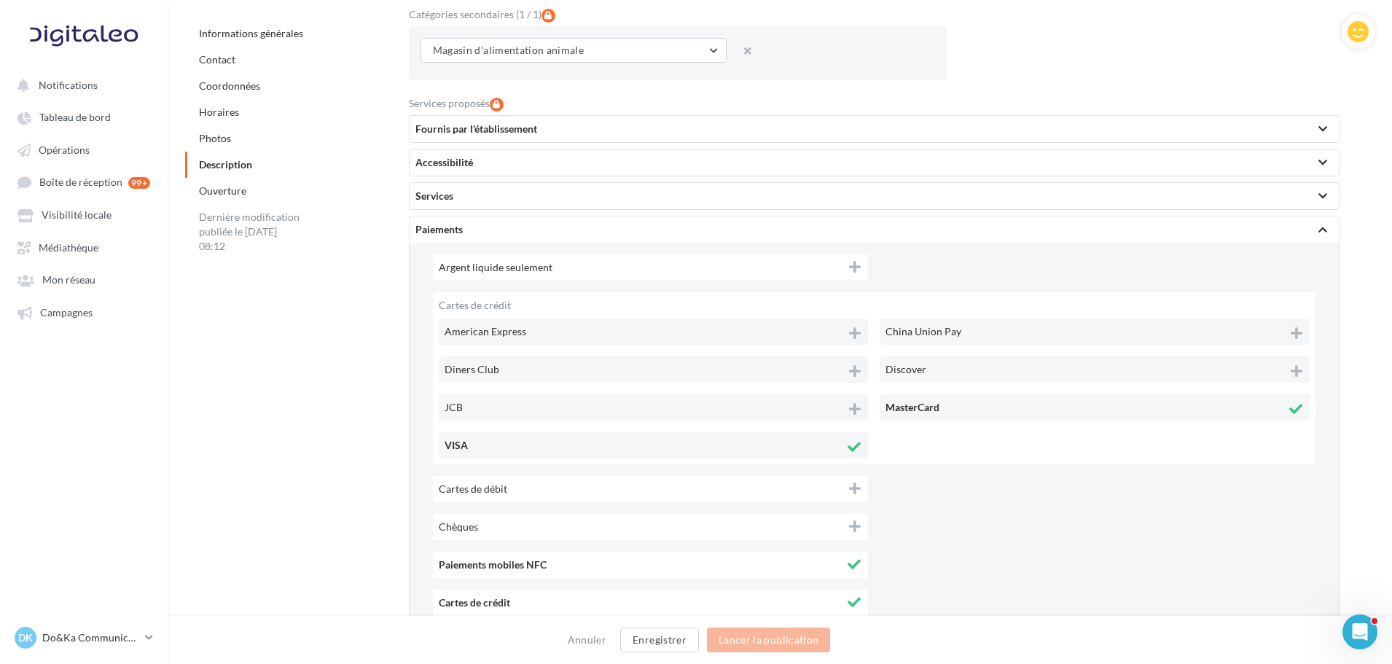
scroll to position [2989, 0]
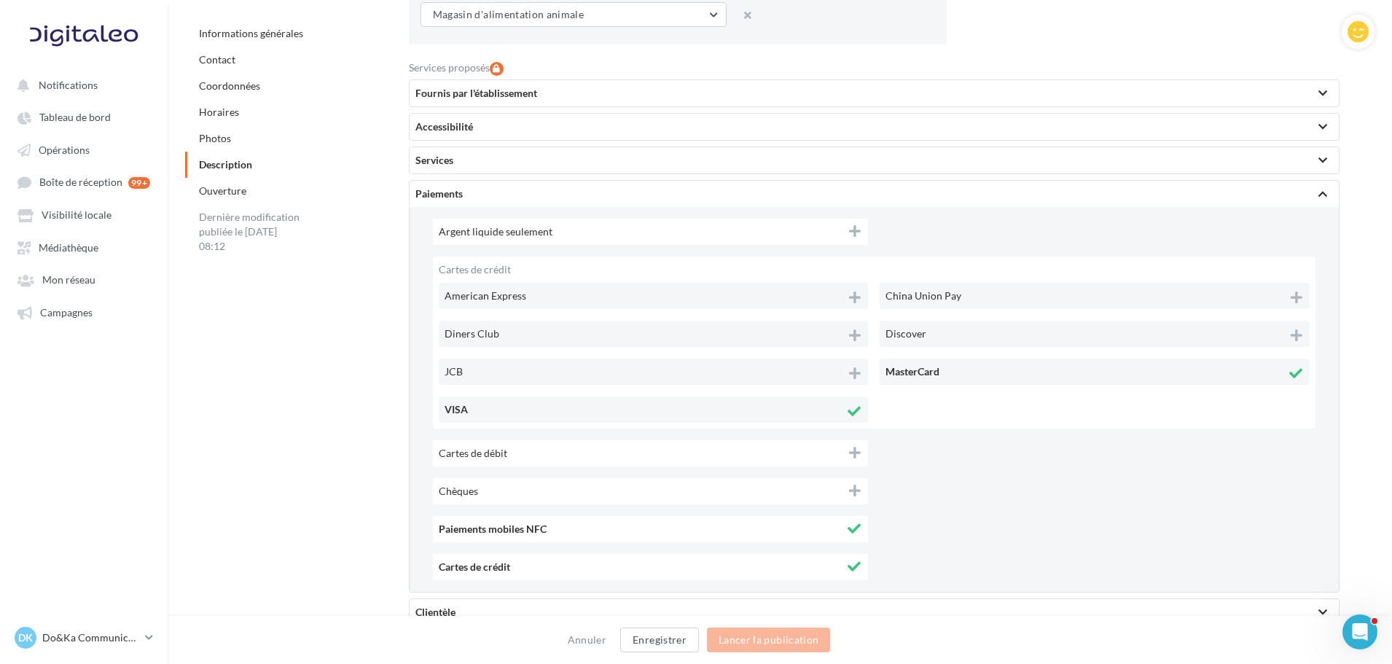
click at [718, 192] on div "Paiements" at bounding box center [875, 194] width 918 height 15
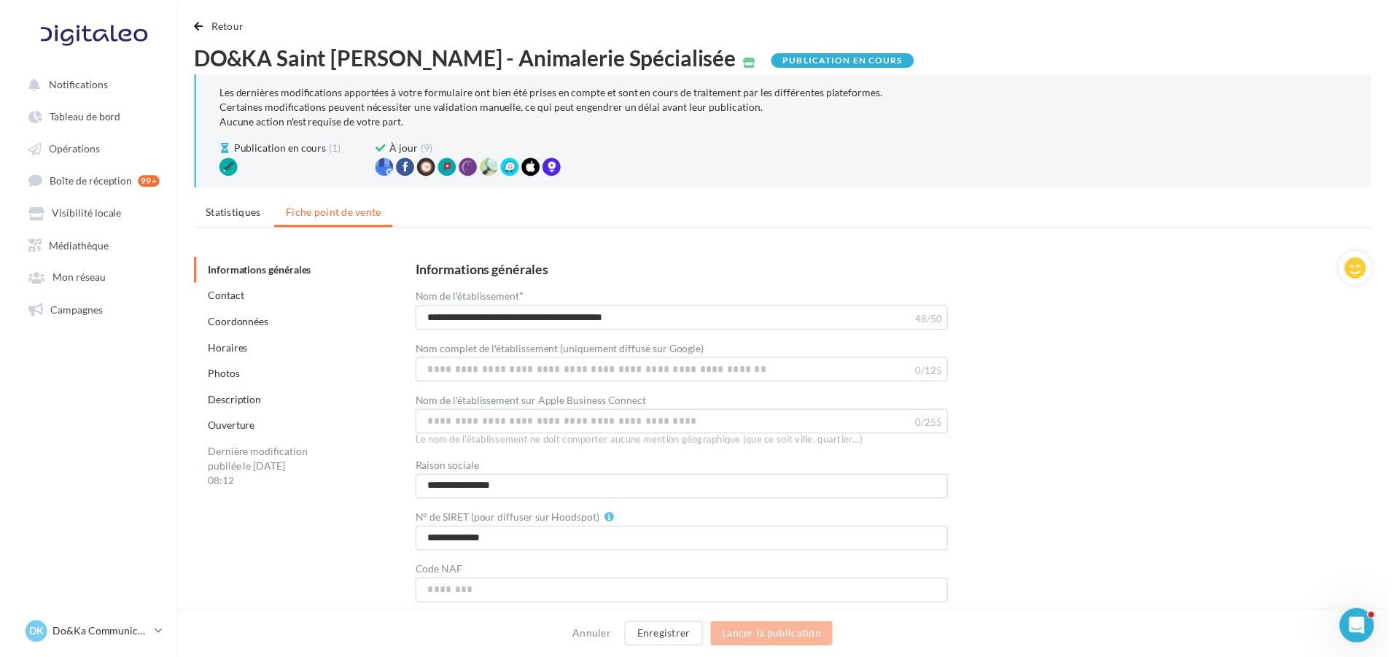
scroll to position [0, 0]
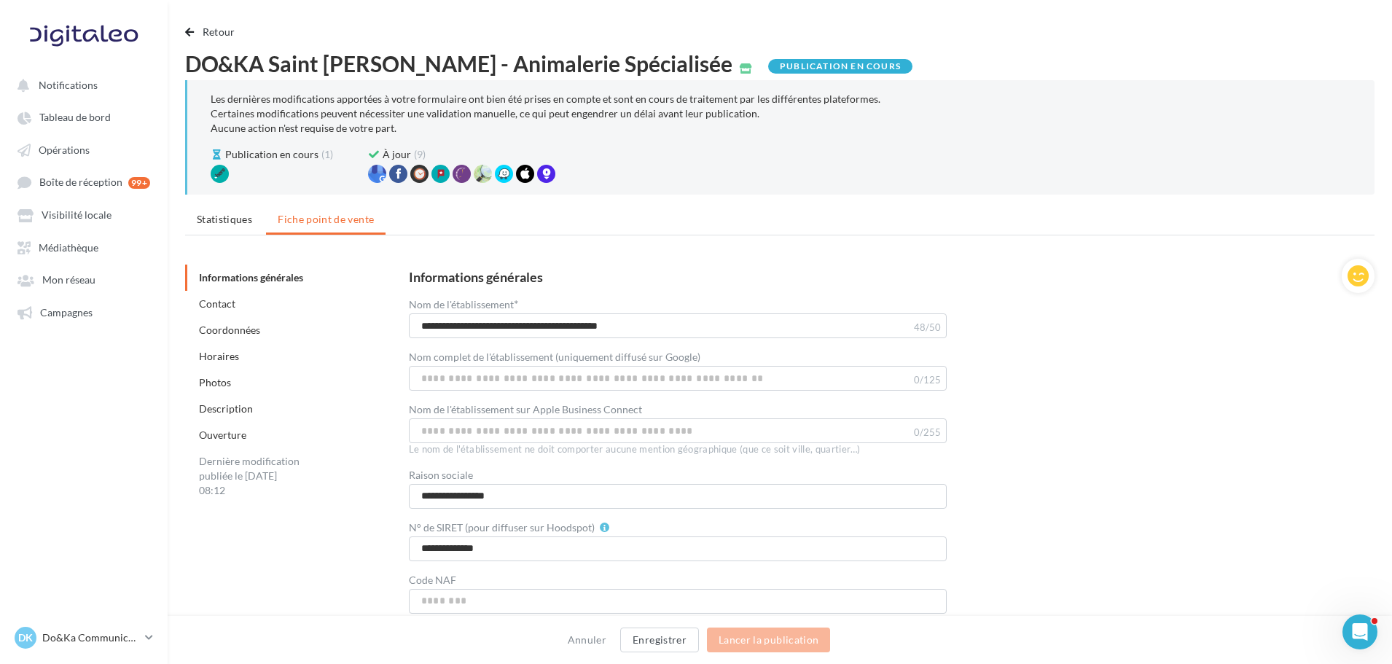
click at [227, 20] on html "Notifications Tableau de bord Opérations" at bounding box center [696, 332] width 1392 height 664
click at [220, 25] on button "Retour" at bounding box center [213, 31] width 56 height 17
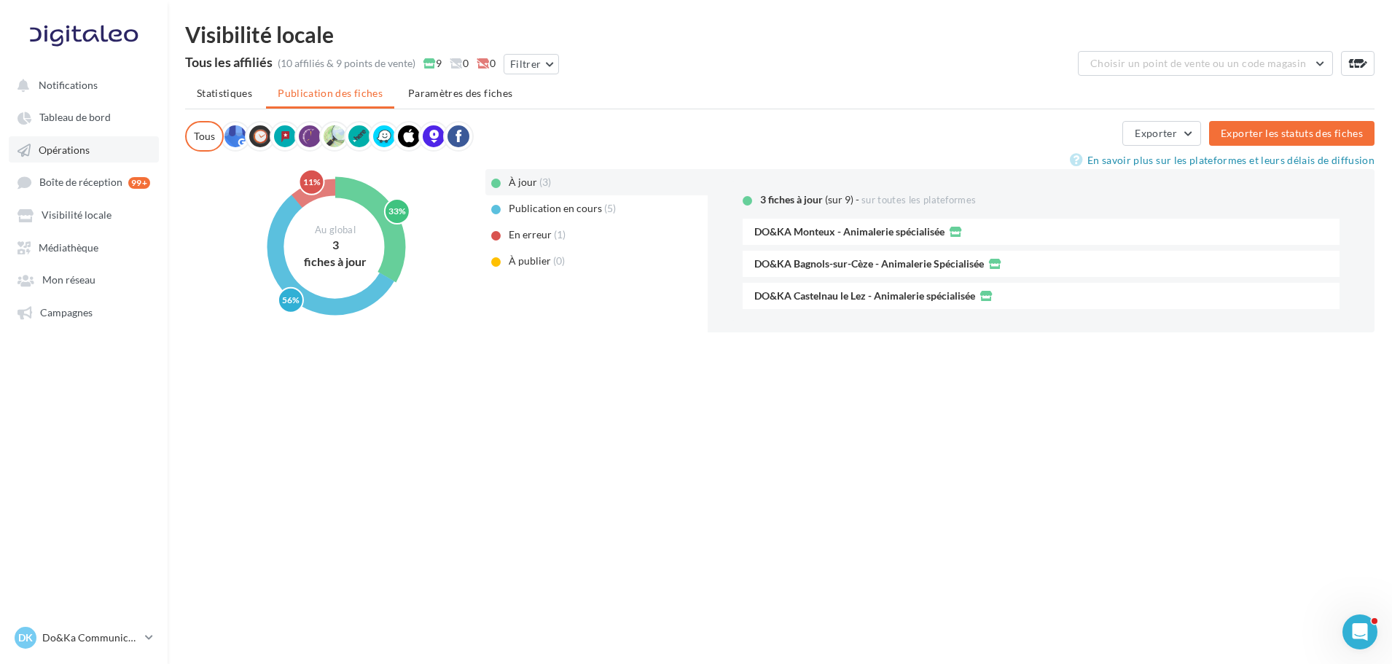
click at [96, 147] on link "Opérations" at bounding box center [84, 149] width 150 height 26
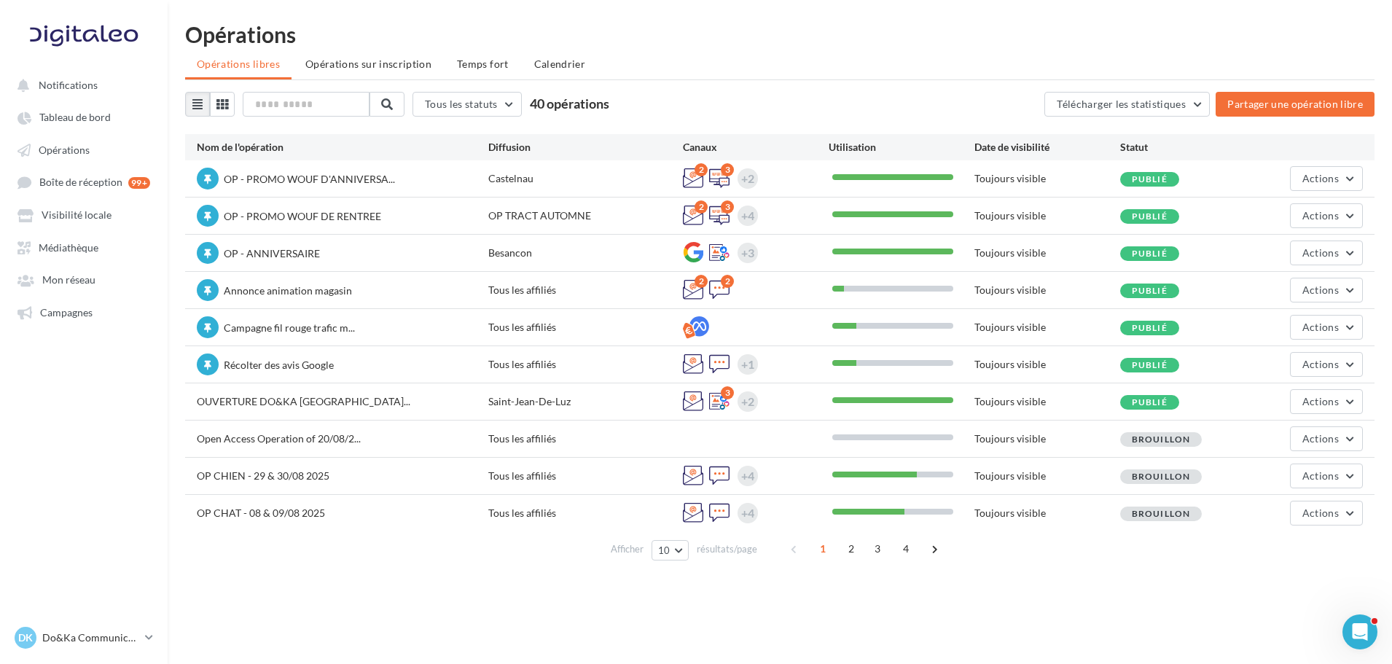
click at [1288, 397] on div "Actions" at bounding box center [1314, 401] width 97 height 25
click at [1293, 397] on button "Actions" at bounding box center [1326, 401] width 73 height 25
click at [1278, 436] on button "Editer" at bounding box center [1290, 436] width 146 height 38
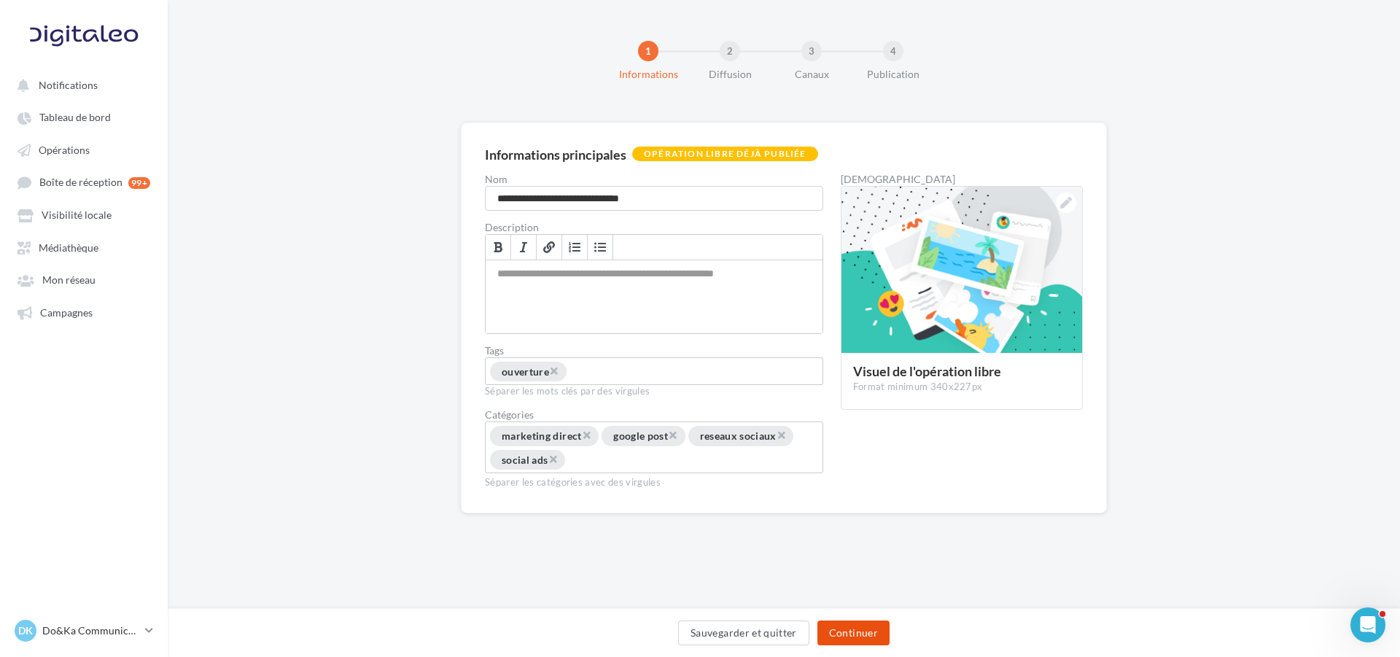
click at [868, 637] on button "Continuer" at bounding box center [853, 632] width 72 height 25
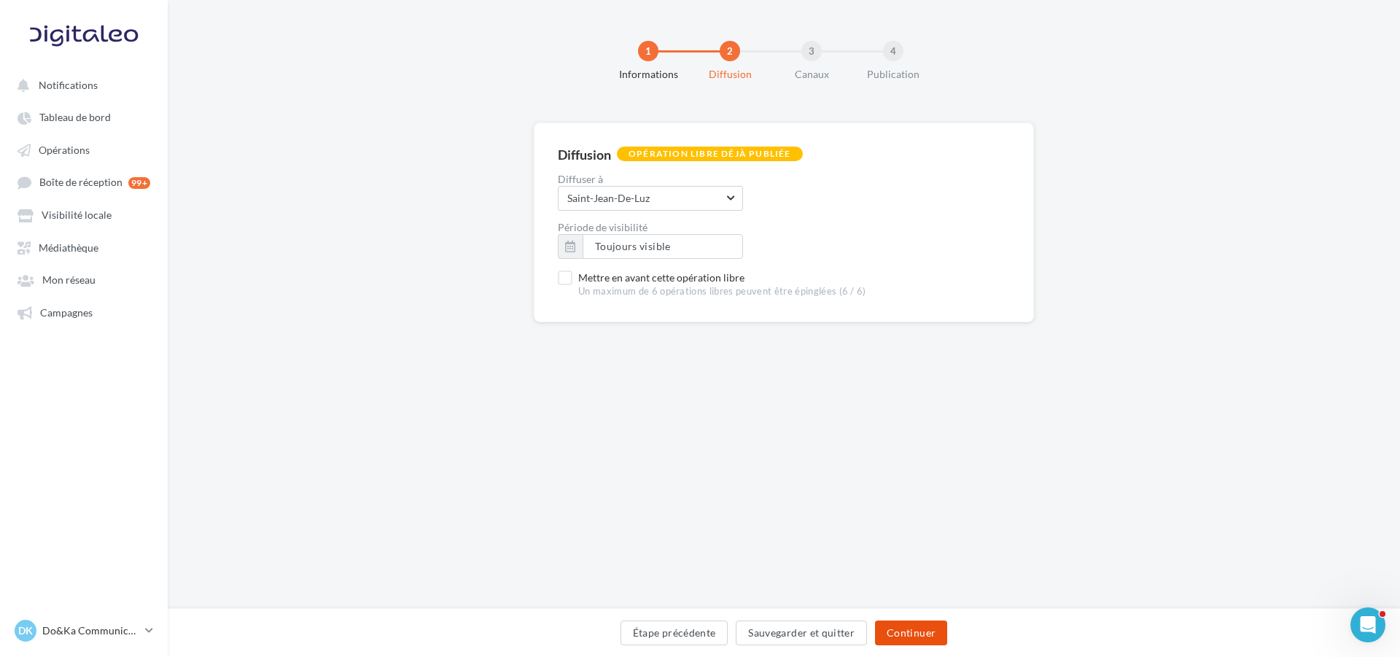
click at [913, 636] on button "Continuer" at bounding box center [911, 632] width 72 height 25
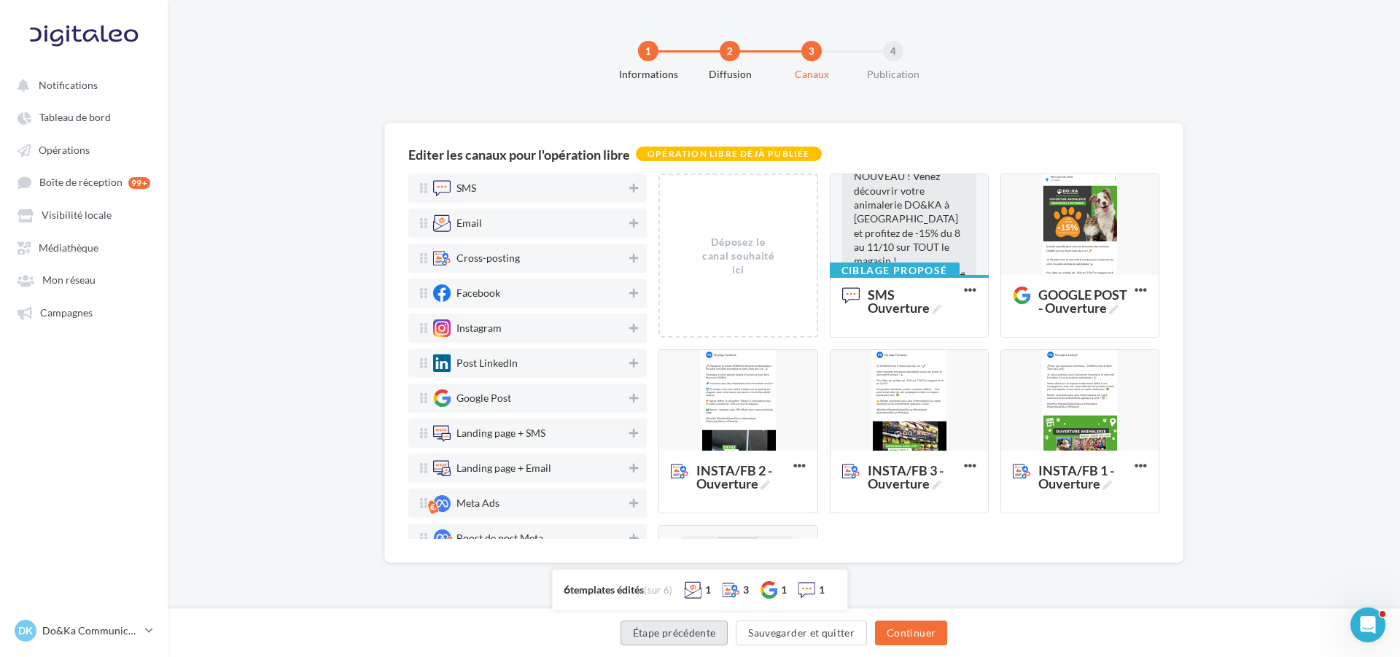
click at [666, 625] on button "Étape précédente" at bounding box center [674, 632] width 108 height 25
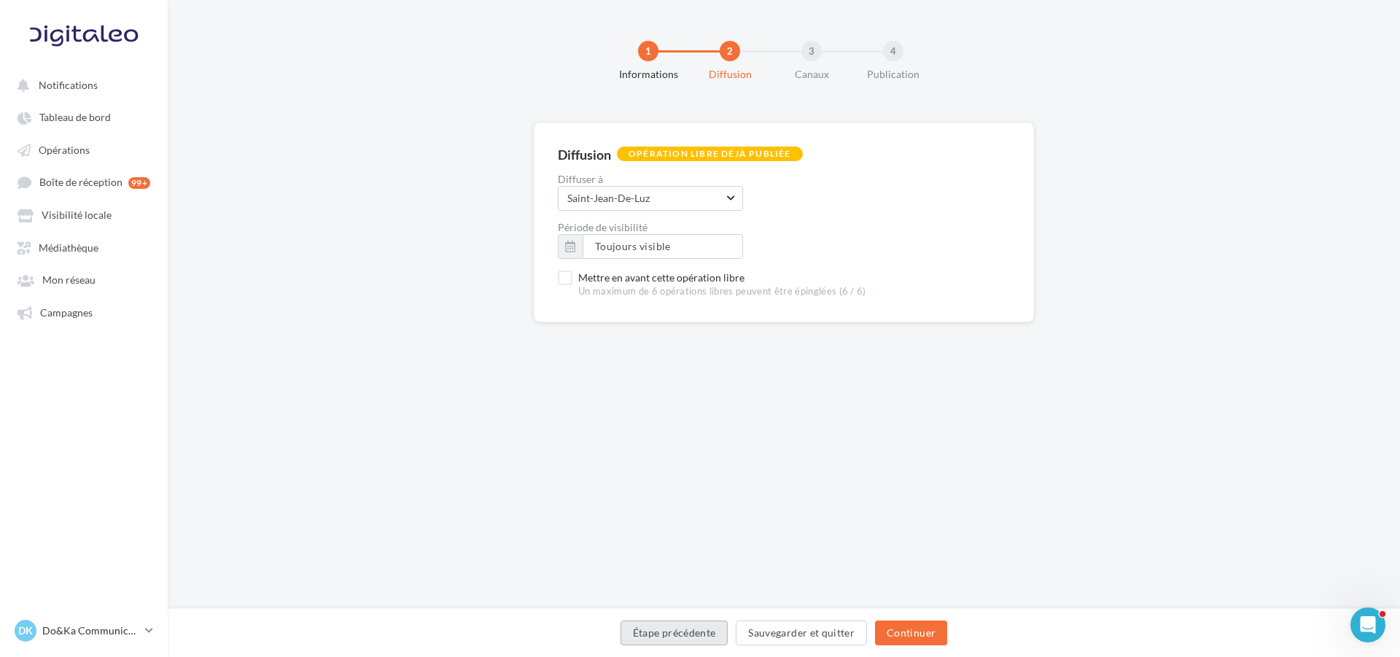
click at [666, 624] on button "Étape précédente" at bounding box center [674, 632] width 108 height 25
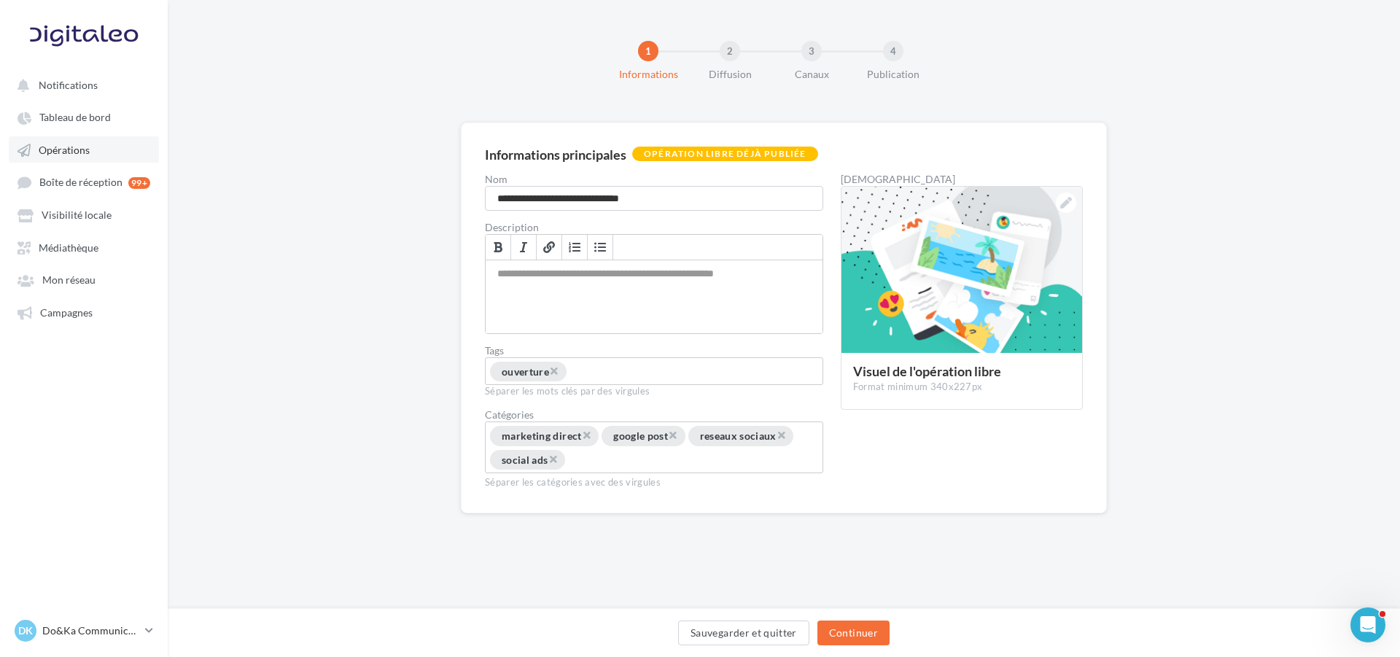
click at [42, 144] on span "Opérations" at bounding box center [64, 150] width 51 height 12
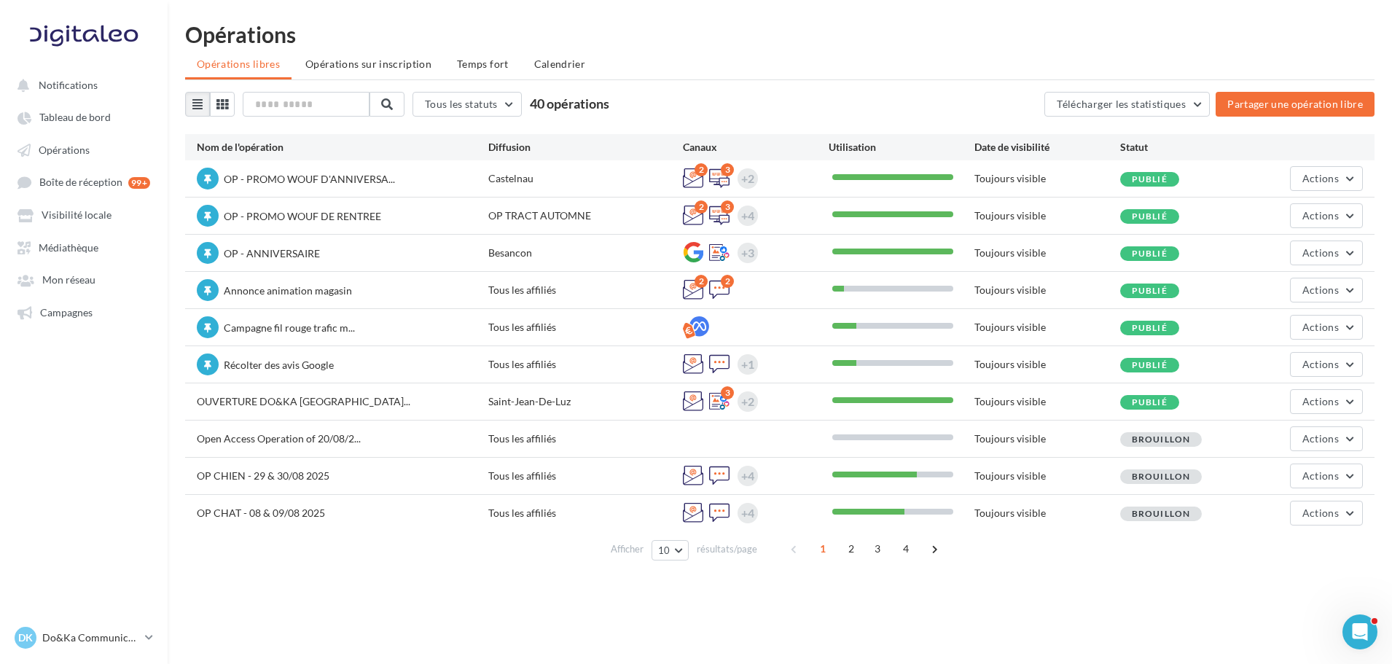
drag, startPoint x: 419, startPoint y: 400, endPoint x: 496, endPoint y: 552, distance: 170.8
click at [496, 552] on div "Afficher 10 10 25 50 100 résultats/page 1 2 3 4" at bounding box center [780, 548] width 1190 height 35
